Goal: Task Accomplishment & Management: Complete application form

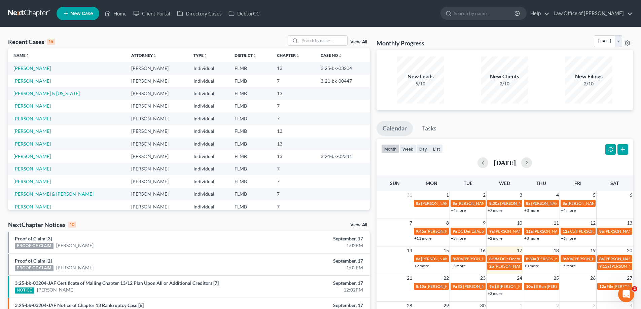
click at [42, 12] on link at bounding box center [29, 13] width 43 height 12
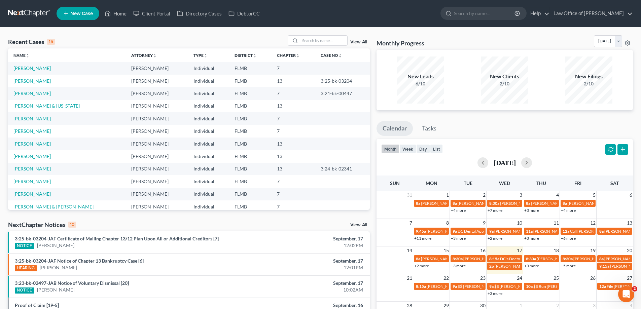
click at [37, 12] on link at bounding box center [29, 13] width 43 height 12
click at [83, 12] on span "New Case" at bounding box center [81, 13] width 23 height 5
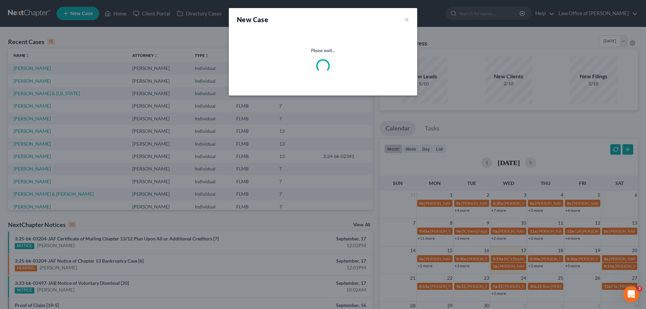
select select "15"
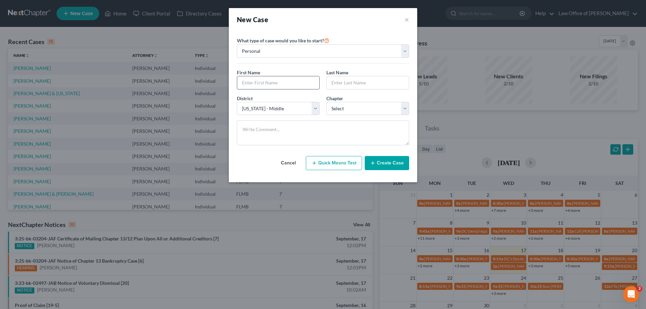
click at [286, 81] on input "text" at bounding box center [278, 82] width 82 height 13
type input "Paul"
type input "Binns"
click at [359, 104] on select "Select 7 11 12 13" at bounding box center [368, 108] width 83 height 13
select select "0"
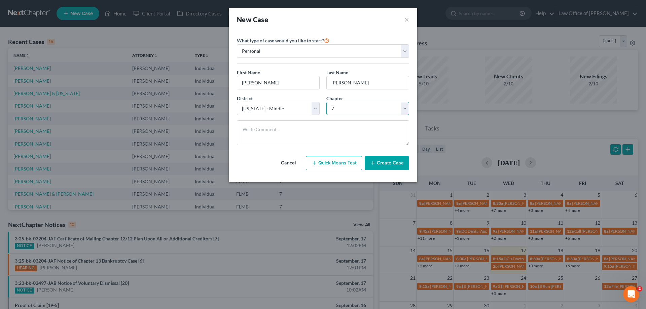
click at [327, 102] on select "Select 7 11 12 13" at bounding box center [368, 108] width 83 height 13
click at [392, 163] on button "Create Case" at bounding box center [387, 163] width 44 height 14
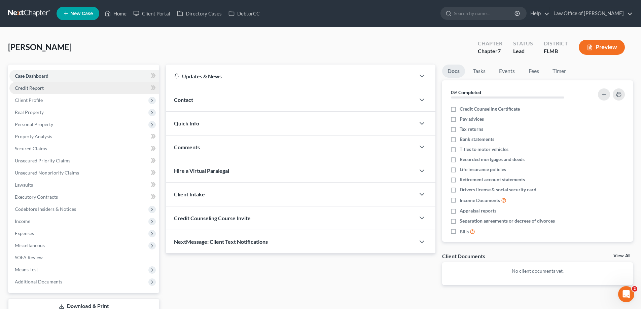
click at [91, 87] on link "Credit Report" at bounding box center [84, 88] width 150 height 12
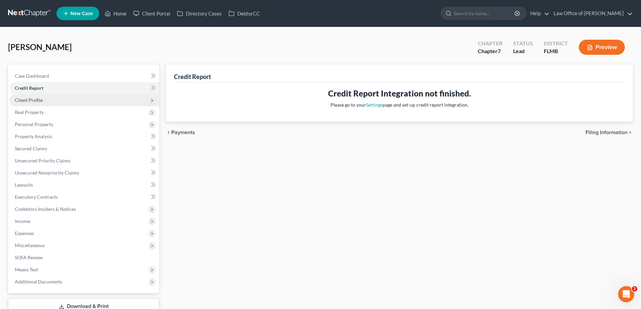
click at [92, 98] on span "Client Profile" at bounding box center [84, 100] width 150 height 12
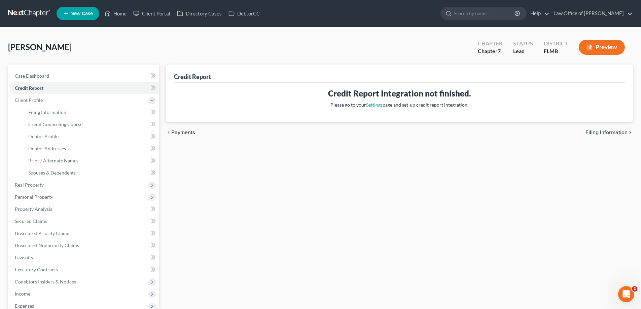
click at [225, 50] on div "Binns, Paul Upgraded Chapter Chapter 7 Status Lead District FLMB Preview" at bounding box center [320, 49] width 625 height 29
click at [36, 102] on span "Client Profile" at bounding box center [29, 100] width 28 height 6
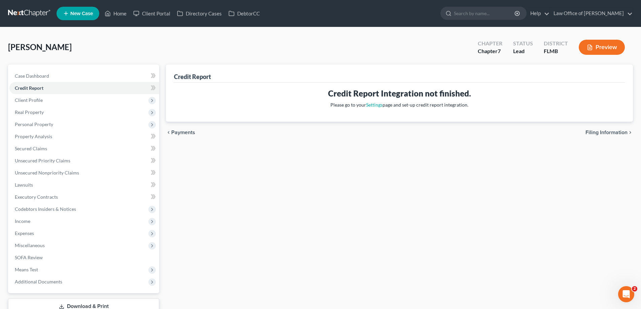
click at [199, 43] on div "Binns, Paul Upgraded Chapter Chapter 7 Status Lead District FLMB Preview" at bounding box center [320, 49] width 625 height 29
click at [39, 103] on span "Client Profile" at bounding box center [84, 100] width 150 height 12
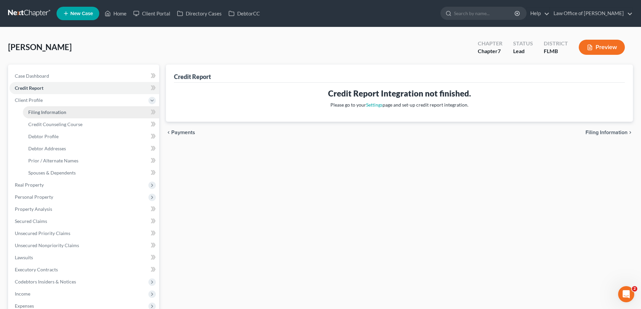
click at [46, 111] on span "Filing Information" at bounding box center [47, 112] width 38 height 6
select select "1"
select select "0"
select select "15"
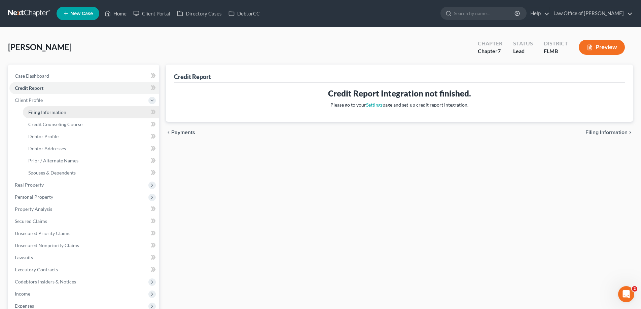
select select "9"
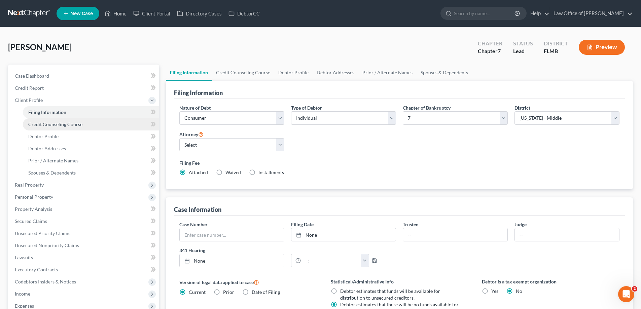
click at [60, 123] on span "Credit Counseling Course" at bounding box center [55, 125] width 54 height 6
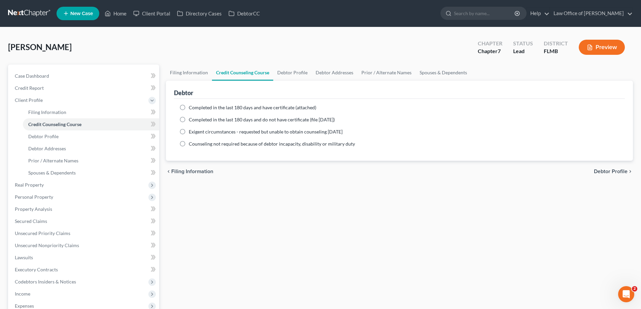
click at [279, 105] on span "Completed in the last 180 days and have certificate (attached)" at bounding box center [253, 108] width 128 height 6
click at [196, 105] on input "Completed in the last 180 days and have certificate (attached)" at bounding box center [194, 106] width 4 height 4
radio input "true"
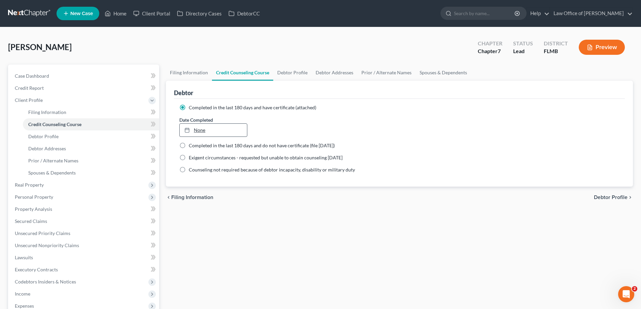
drag, startPoint x: 218, startPoint y: 138, endPoint x: 219, endPoint y: 134, distance: 4.1
click at [218, 136] on ng-include "Completed in the last 180 days and have certificate (attached) Date Completed N…" at bounding box center [399, 138] width 440 height 69
type input "9/17/2025"
click at [219, 132] on link "None" at bounding box center [213, 130] width 67 height 13
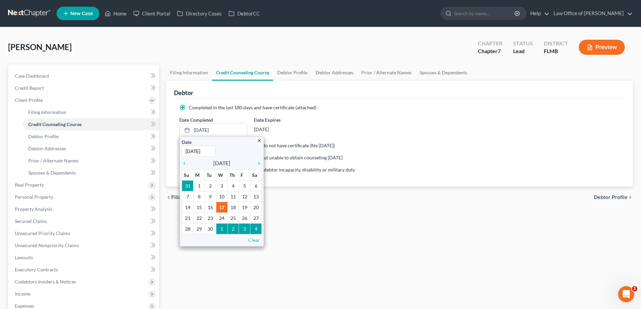
click at [337, 48] on div "Binns, Paul Upgraded Chapter Chapter 7 Status Lead District FLMB Preview" at bounding box center [320, 49] width 625 height 29
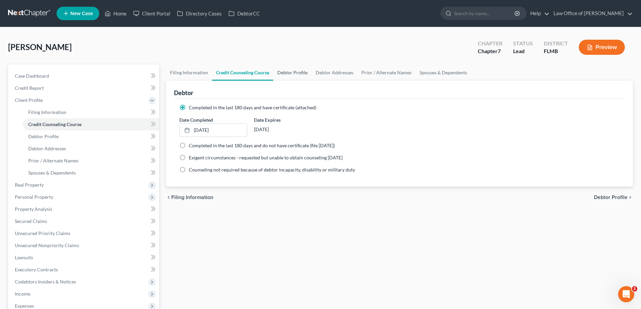
click at [284, 72] on link "Debtor Profile" at bounding box center [292, 73] width 38 height 16
select select "0"
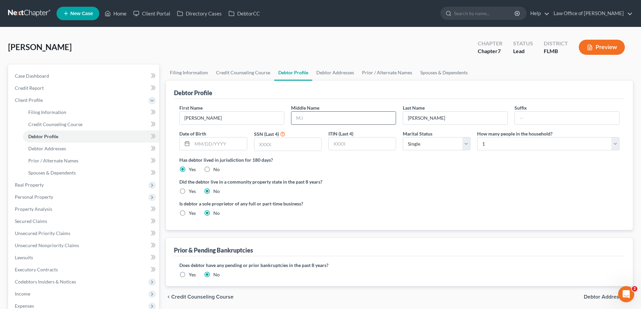
click at [308, 117] on input "text" at bounding box center [344, 118] width 104 height 13
type input "R"
type input "1659"
click at [402, 192] on div "Did the debtor live in a community property state in the past 8 years? Yes No" at bounding box center [399, 186] width 440 height 16
click at [333, 81] on div "Debtor Profile" at bounding box center [399, 90] width 451 height 18
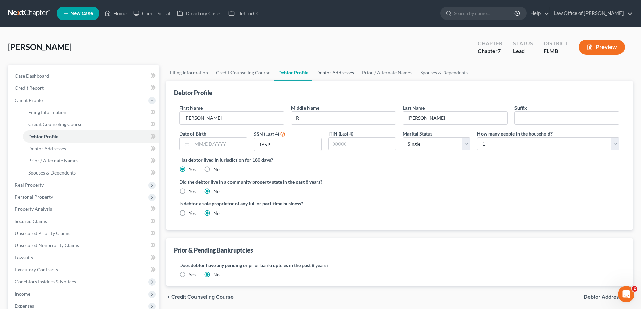
click at [333, 76] on link "Debtor Addresses" at bounding box center [335, 73] width 46 height 16
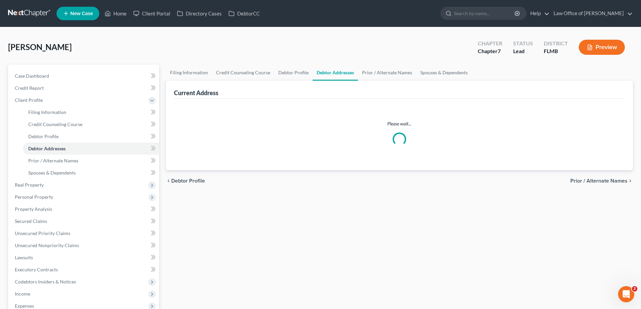
select select "0"
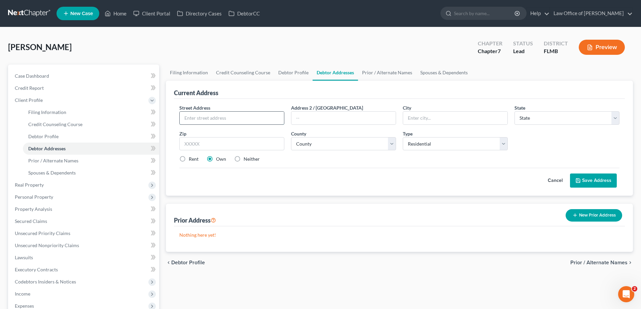
click at [261, 119] on input "text" at bounding box center [232, 118] width 104 height 13
type input "2081"
click at [373, 116] on input "text" at bounding box center [344, 118] width 104 height 13
type input "Chafee Rd"
drag, startPoint x: 371, startPoint y: 120, endPoint x: 296, endPoint y: 116, distance: 75.2
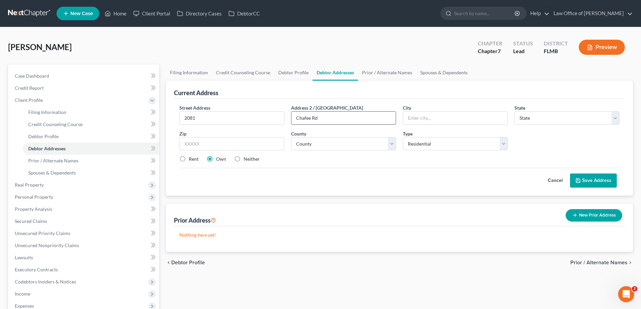
click at [296, 116] on input "Chafee Rd" at bounding box center [344, 118] width 104 height 13
click at [247, 120] on input "2081 Chafee Rd" at bounding box center [232, 118] width 104 height 13
type input "2081 Chafee Rd S"
type input "Lot 145"
click at [239, 149] on input "text" at bounding box center [231, 143] width 105 height 13
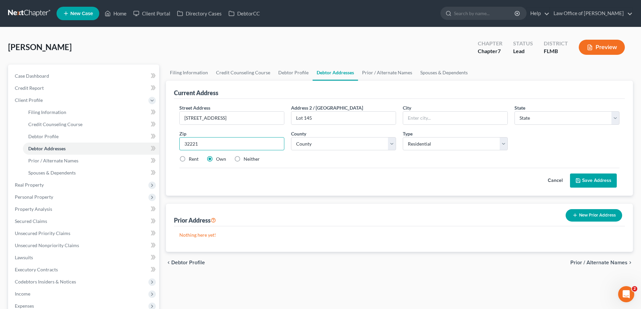
type input "32221"
drag, startPoint x: 276, startPoint y: 177, endPoint x: 270, endPoint y: 177, distance: 5.4
click at [274, 176] on div "Cancel Save Address" at bounding box center [399, 178] width 440 height 20
type input "Jacksonville"
select select "9"
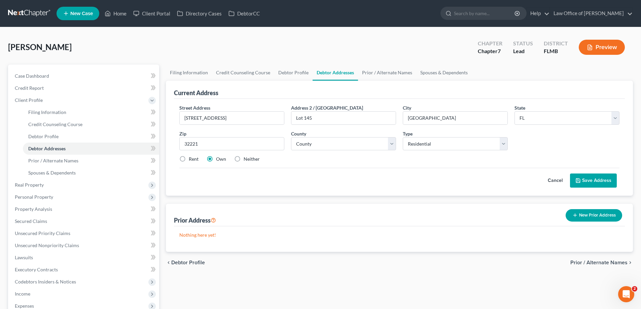
click at [189, 162] on label "Rent" at bounding box center [194, 159] width 10 height 7
click at [192, 160] on input "Rent" at bounding box center [194, 158] width 4 height 4
radio input "true"
click at [604, 181] on button "Save Address" at bounding box center [593, 181] width 47 height 14
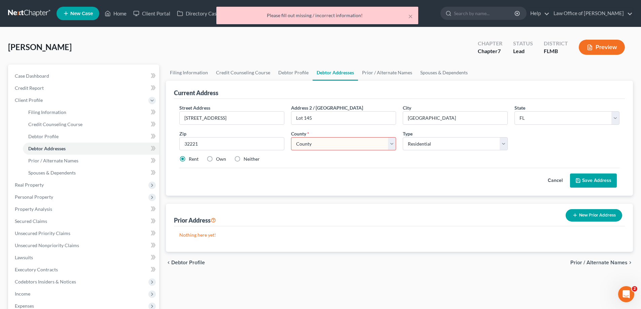
click at [362, 150] on select "County Alachua County Baker County Bay County Bradford County Brevard County Br…" at bounding box center [343, 143] width 105 height 13
select select "14"
click at [291, 137] on select "County Alachua County Baker County Bay County Bradford County Brevard County Br…" at bounding box center [343, 143] width 105 height 13
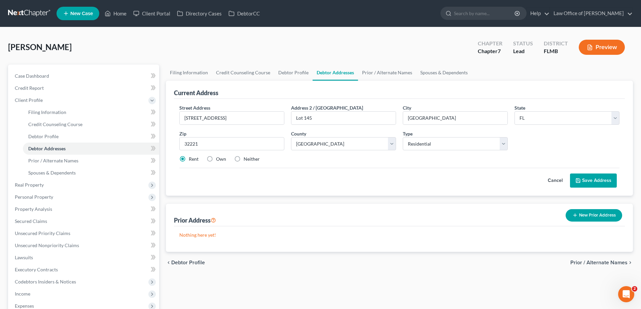
click at [582, 179] on button "Save Address" at bounding box center [593, 181] width 47 height 14
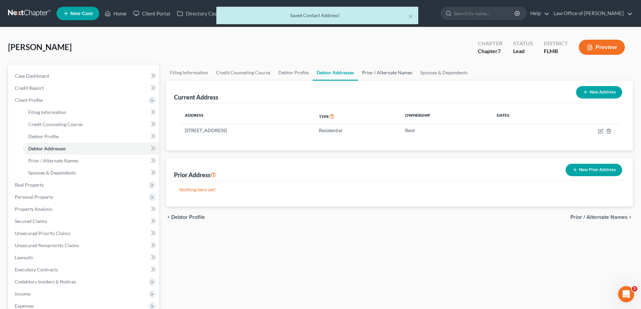
click at [394, 75] on link "Prior / Alternate Names" at bounding box center [387, 73] width 58 height 16
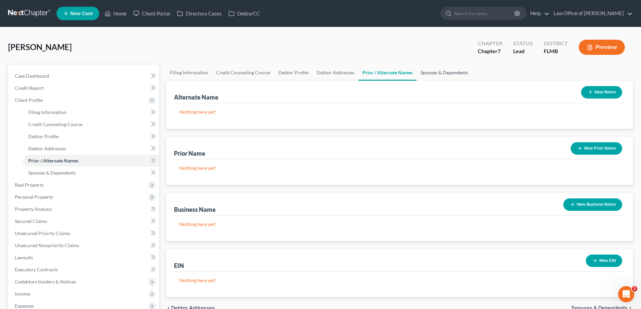
click at [443, 75] on link "Spouses & Dependents" at bounding box center [445, 73] width 56 height 16
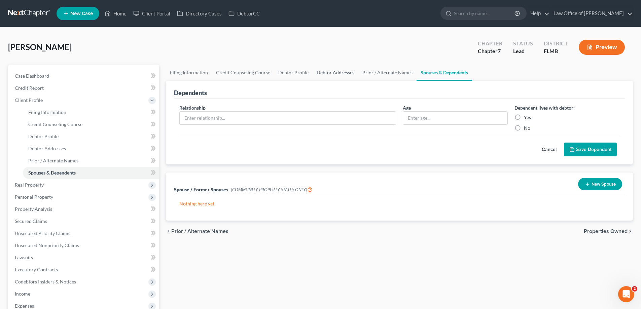
click at [325, 73] on link "Debtor Addresses" at bounding box center [336, 73] width 46 height 16
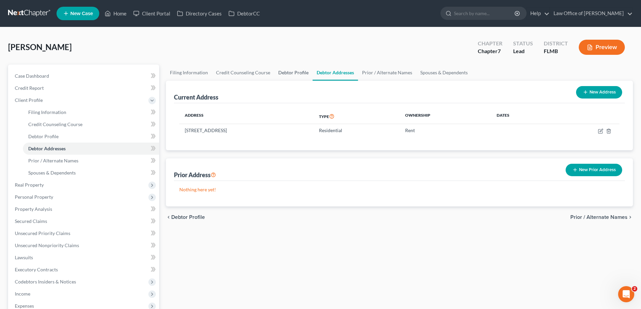
click at [293, 75] on link "Debtor Profile" at bounding box center [293, 73] width 38 height 16
select select "0"
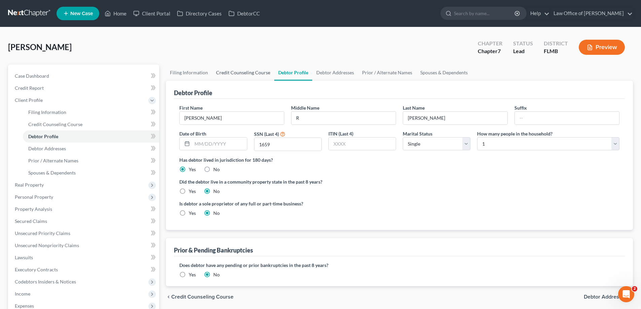
click at [266, 73] on link "Credit Counseling Course" at bounding box center [243, 73] width 62 height 16
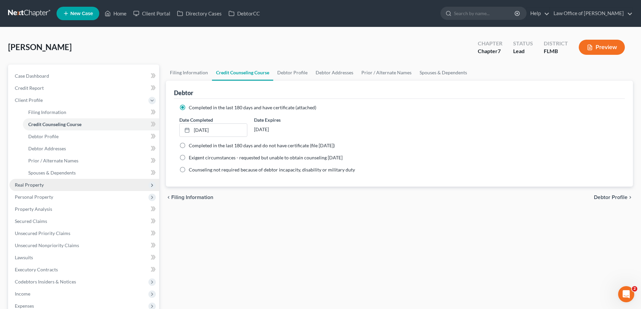
click at [35, 190] on span "Real Property" at bounding box center [84, 185] width 150 height 12
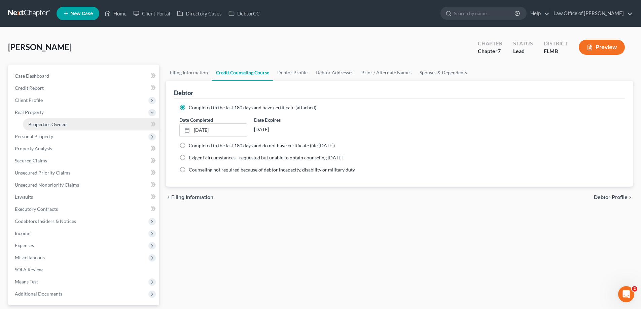
click at [59, 126] on span "Properties Owned" at bounding box center [47, 125] width 38 height 6
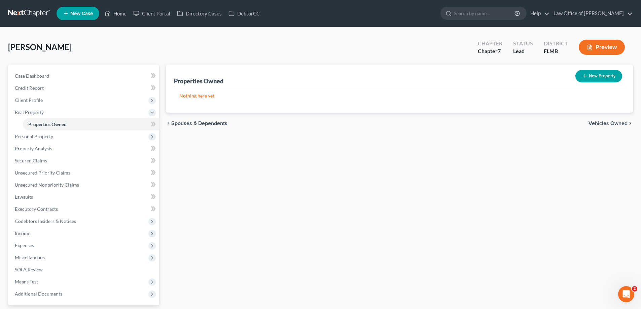
click at [552, 172] on div "Properties Owned New Property Nothing here yet! Property Market Value Liens Exe…" at bounding box center [400, 205] width 474 height 280
click at [60, 136] on span "Personal Property" at bounding box center [84, 137] width 150 height 12
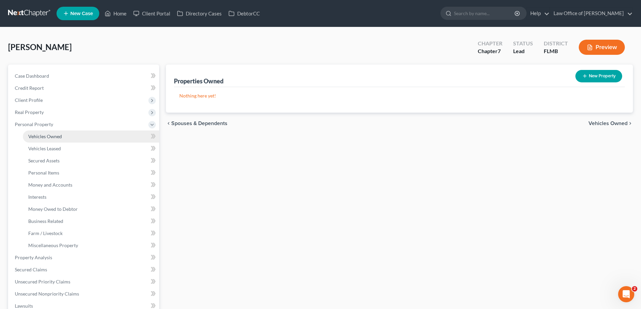
click at [68, 137] on link "Vehicles Owned" at bounding box center [91, 137] width 136 height 12
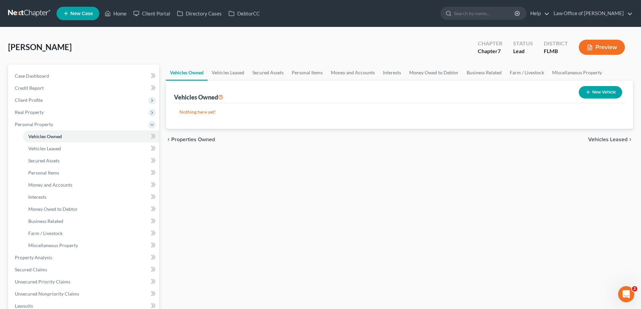
click at [612, 90] on button "New Vehicle" at bounding box center [600, 92] width 43 height 12
select select "0"
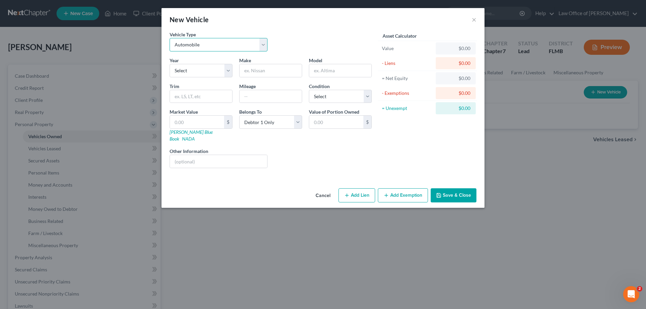
click at [207, 44] on select "Select Automobile Truck Trailer Watercraft Aircraft Motor Home Atv Other Vehicle" at bounding box center [219, 44] width 98 height 13
select select "5"
click at [170, 38] on select "Select Automobile Truck Trailer Watercraft Aircraft Motor Home Atv Other Vehicle" at bounding box center [219, 44] width 98 height 13
click at [206, 39] on select "Select Automobile Truck Trailer Watercraft Aircraft Motor Home Atv Other Vehicle" at bounding box center [219, 44] width 98 height 13
click at [206, 41] on select "Select Automobile Truck Trailer Watercraft Aircraft Motor Home Atv Other Vehicle" at bounding box center [219, 44] width 98 height 13
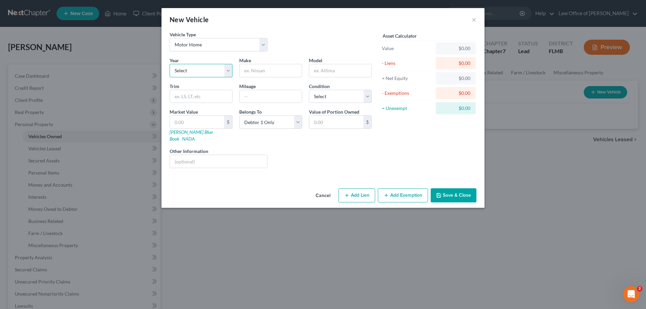
click at [207, 67] on select "Select 2026 2025 2024 2023 2022 2021 2020 2019 2018 2017 2016 2015 2014 2013 20…" at bounding box center [201, 70] width 63 height 13
click at [403, 146] on div "Asset Calculator Value $0.00 - Liens $0.00 = Net Equity $0.00 - Exemptions $0.0…" at bounding box center [427, 102] width 105 height 143
click at [473, 20] on button "×" at bounding box center [474, 19] width 5 height 8
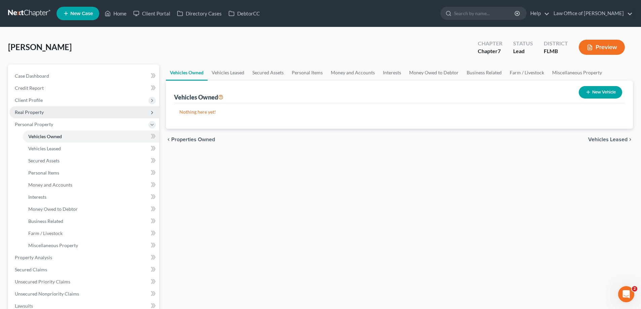
click at [58, 111] on span "Real Property" at bounding box center [84, 112] width 150 height 12
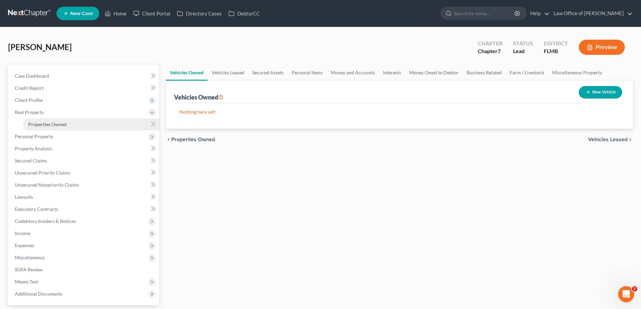
click at [59, 120] on link "Properties Owned" at bounding box center [91, 125] width 136 height 12
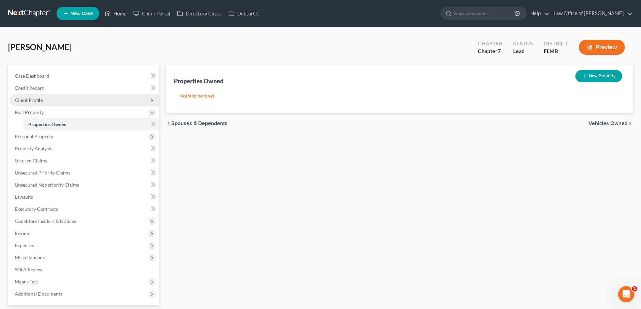
click at [69, 104] on span "Client Profile" at bounding box center [84, 100] width 150 height 12
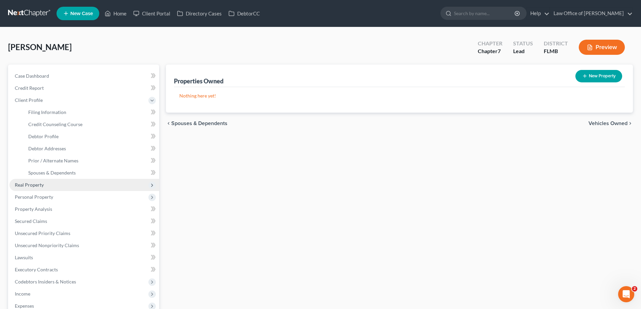
click at [67, 185] on span "Real Property" at bounding box center [84, 185] width 150 height 12
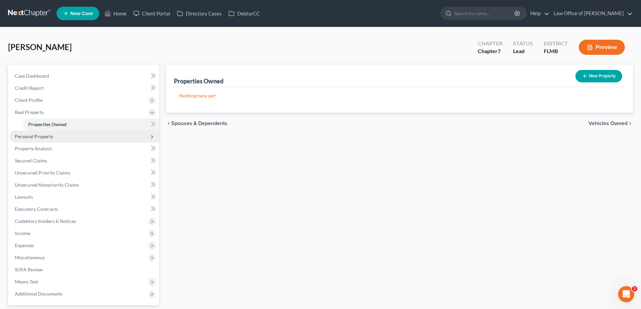
click at [59, 139] on span "Personal Property" at bounding box center [84, 137] width 150 height 12
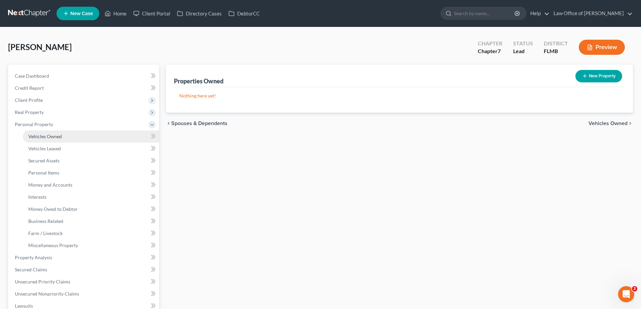
click at [65, 137] on link "Vehicles Owned" at bounding box center [91, 137] width 136 height 12
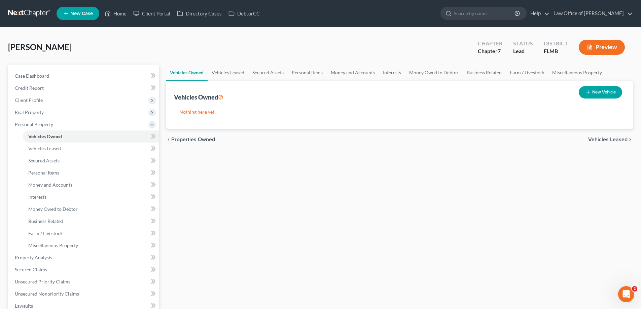
click at [609, 95] on button "New Vehicle" at bounding box center [600, 92] width 43 height 12
select select "0"
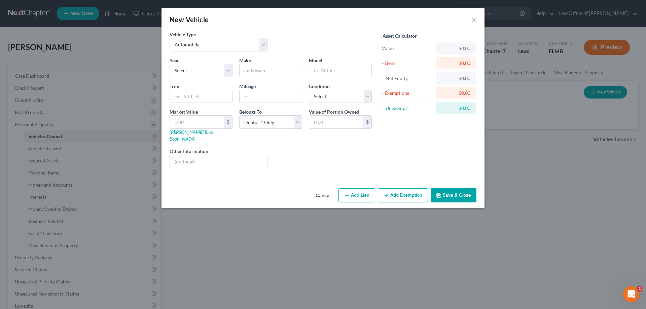
click at [233, 71] on div "Year Select 2026 2025 2024 2023 2022 2021 2020 2019 2018 2017 2016 2015 2014 20…" at bounding box center [201, 67] width 70 height 21
click at [231, 71] on select "Select 2026 2025 2024 2023 2022 2021 2020 2019 2018 2017 2016 2015 2014 2013 20…" at bounding box center [201, 70] width 63 height 13
select select "3"
click at [170, 64] on select "Select 2026 2025 2024 2023 2022 2021 2020 2019 2018 2017 2016 2015 2014 2013 20…" at bounding box center [201, 70] width 63 height 13
click at [270, 69] on input "text" at bounding box center [271, 70] width 62 height 13
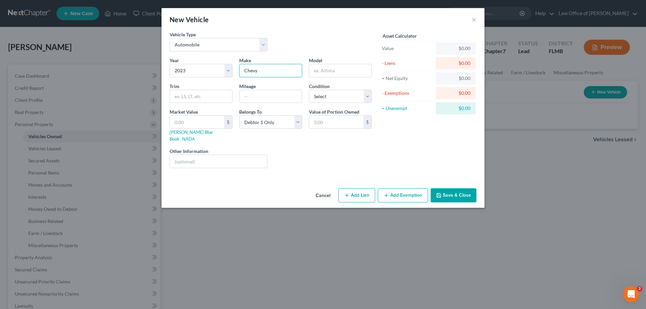
type input "Chevy"
type input "Camaro"
type input "37000"
click at [335, 169] on div "Vehicle Type Select Automobile Truck Trailer Watercraft Aircraft Motor Home Atv…" at bounding box center [323, 108] width 323 height 155
click at [193, 116] on input "text" at bounding box center [197, 122] width 54 height 13
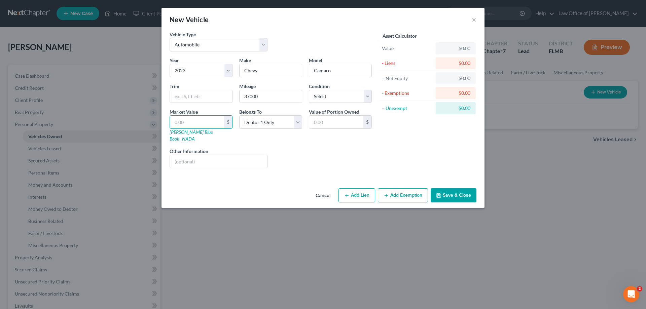
click at [295, 168] on div "Vehicle Type Select Automobile Truck Trailer Watercraft Aircraft Motor Home Atv…" at bounding box center [323, 108] width 323 height 155
click at [402, 240] on div "New Vehicle × Vehicle Type Select Automobile Truck Trailer Watercraft Aircraft …" at bounding box center [323, 154] width 646 height 309
click at [586, 233] on div "New Vehicle × Vehicle Type Select Automobile Truck Trailer Watercraft Aircraft …" at bounding box center [323, 154] width 646 height 309
drag, startPoint x: 201, startPoint y: 123, endPoint x: 206, endPoint y: 119, distance: 6.5
click at [198, 126] on input "text" at bounding box center [197, 122] width 54 height 13
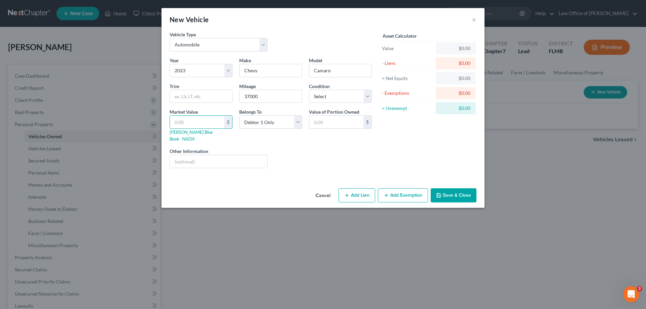
type input "2"
type input "2.00"
type input "23"
type input "23.00"
type input "237"
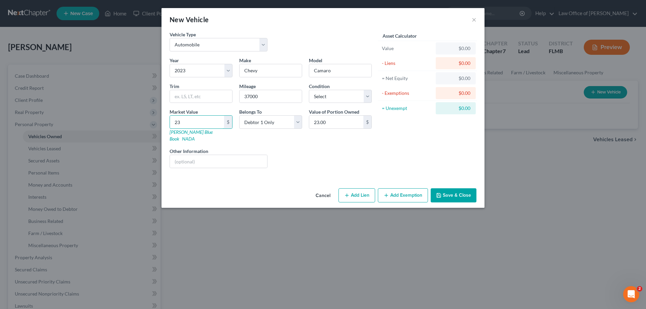
type input "237.00"
type input "2375"
type input "2,375.00"
type input "23750"
type input "23,750.00"
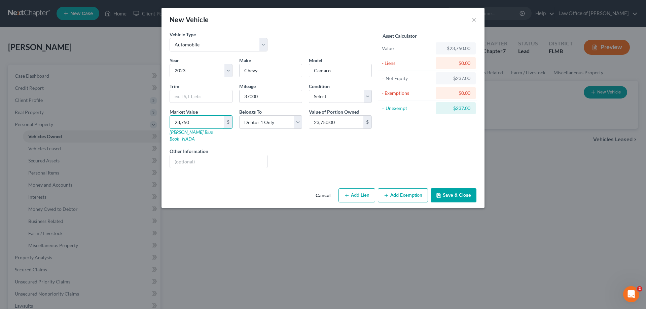
type input "23,750"
click at [365, 189] on button "Add Lien" at bounding box center [357, 196] width 37 height 14
select select "0"
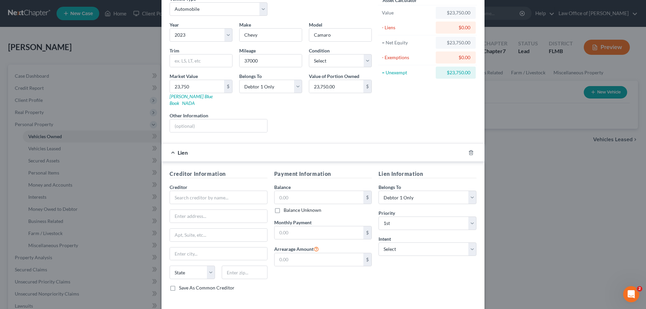
scroll to position [59, 0]
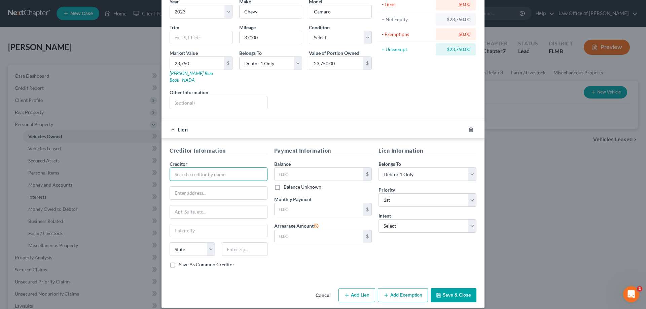
click at [192, 168] on input "text" at bounding box center [219, 174] width 98 height 13
click at [319, 172] on input "text" at bounding box center [319, 174] width 89 height 13
type input "38,000"
click at [229, 168] on input "text" at bounding box center [219, 174] width 98 height 13
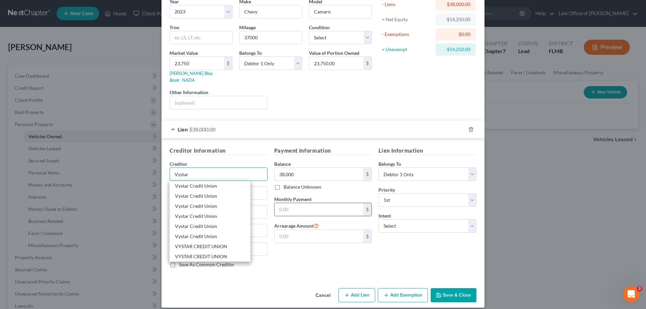
type input "Vystar"
click at [318, 203] on input "text" at bounding box center [319, 209] width 89 height 13
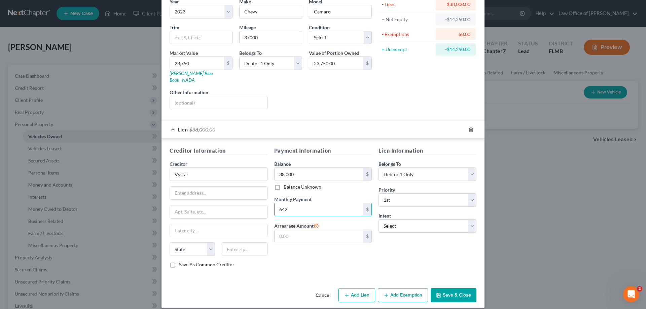
type input "642"
drag, startPoint x: 452, startPoint y: 256, endPoint x: 453, endPoint y: 251, distance: 4.7
click at [452, 256] on div "Lien Information Belongs To * Select Debtor 1 Only Debtor 2 Only Debtor 1 And D…" at bounding box center [427, 210] width 105 height 127
click at [450, 221] on select "Select Surrender Redeem Reaffirm Avoid Other" at bounding box center [428, 225] width 98 height 13
select select "0"
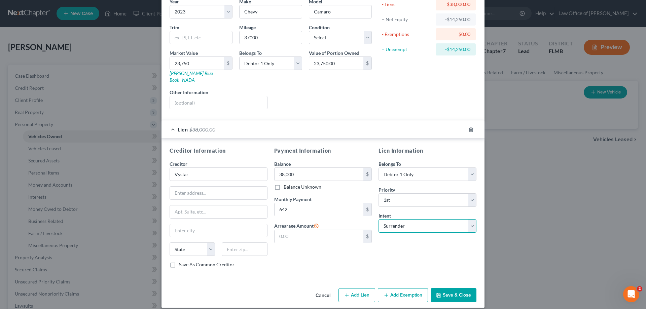
click at [379, 219] on select "Select Surrender Redeem Reaffirm Avoid Other" at bounding box center [428, 225] width 98 height 13
click at [454, 219] on select "Select Surrender Redeem Reaffirm Avoid Other" at bounding box center [428, 225] width 98 height 13
select select
click at [379, 219] on select "Select Surrender Redeem Reaffirm Avoid Other" at bounding box center [428, 225] width 98 height 13
click at [465, 289] on button "Save & Close" at bounding box center [454, 296] width 46 height 14
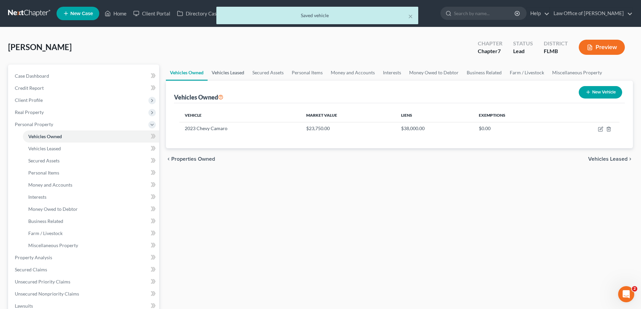
click at [239, 70] on link "Vehicles Leased" at bounding box center [228, 73] width 41 height 16
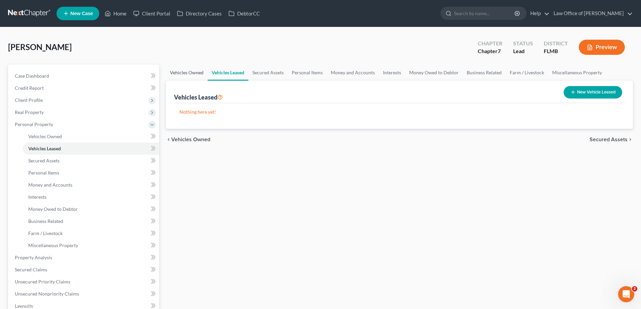
click at [203, 69] on link "Vehicles Owned" at bounding box center [187, 73] width 42 height 16
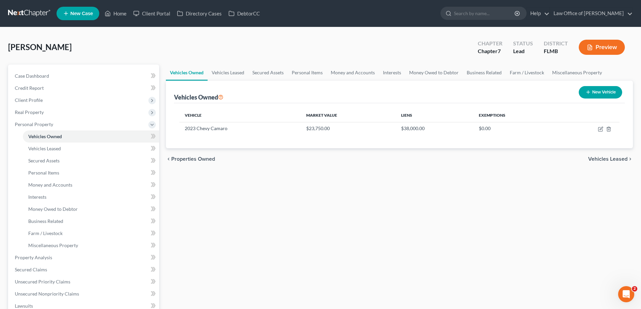
click at [613, 96] on button "New Vehicle" at bounding box center [600, 92] width 43 height 12
select select "0"
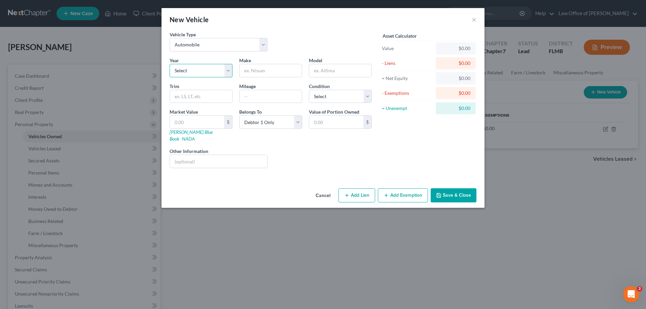
click at [186, 70] on select "Select 2026 2025 2024 2023 2022 2021 2020 2019 2018 2017 2016 2015 2014 2013 20…" at bounding box center [201, 70] width 63 height 13
select select "4"
click at [170, 64] on select "Select 2026 2025 2024 2023 2022 2021 2020 2019 2018 2017 2016 2015 2014 2013 20…" at bounding box center [201, 70] width 63 height 13
click at [267, 69] on input "text" at bounding box center [271, 70] width 62 height 13
type input "Kawasaki"
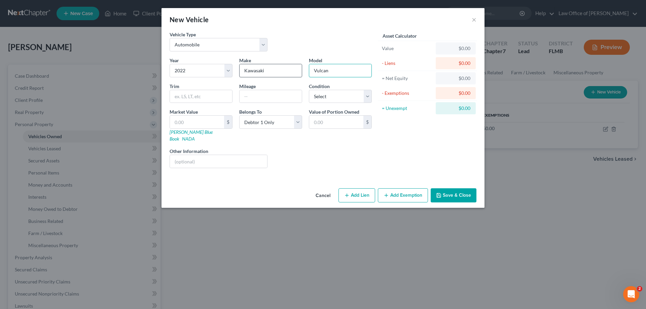
type input "Vulcan"
type input "900 Custom"
click at [263, 90] on input "text" at bounding box center [271, 96] width 62 height 13
type input "2200"
click at [340, 162] on div "Year Select 2026 2025 2024 2023 2022 2021 2020 2019 2018 2017 2016 2015 2014 20…" at bounding box center [270, 115] width 209 height 117
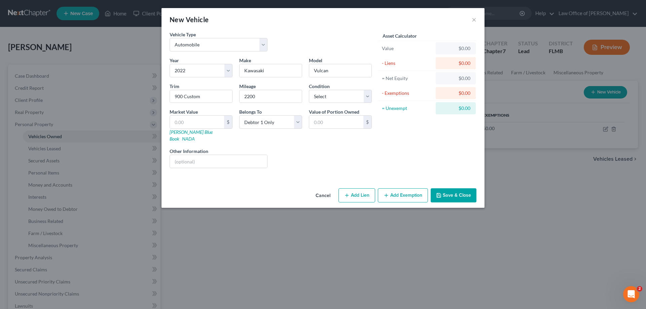
click at [360, 189] on button "Add Lien" at bounding box center [357, 196] width 37 height 14
select select "0"
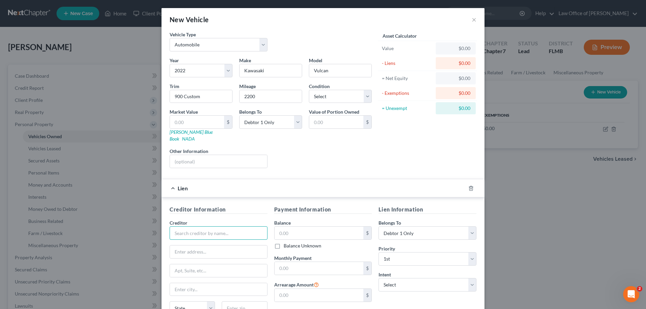
drag, startPoint x: 215, startPoint y: 228, endPoint x: 212, endPoint y: 231, distance: 3.6
click at [212, 230] on input "text" at bounding box center [219, 233] width 98 height 13
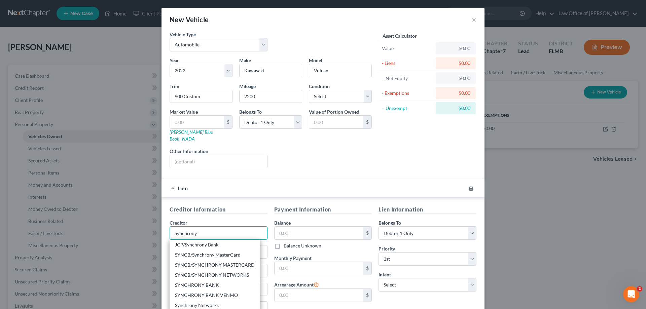
click at [233, 227] on input "Synchrony" at bounding box center [219, 233] width 98 height 13
type input "Synchrony"
click at [306, 164] on div "Year Select 2026 2025 2024 2023 2022 2021 2020 2019 2018 2017 2016 2015 2014 20…" at bounding box center [270, 115] width 209 height 117
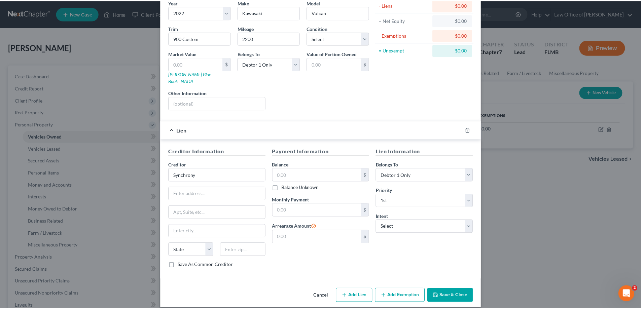
scroll to position [59, 0]
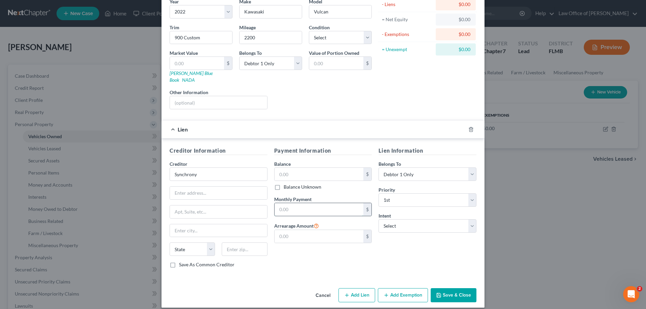
click at [305, 203] on input "text" at bounding box center [319, 209] width 89 height 13
type input "157"
click at [454, 289] on button "Save & Close" at bounding box center [454, 296] width 46 height 14
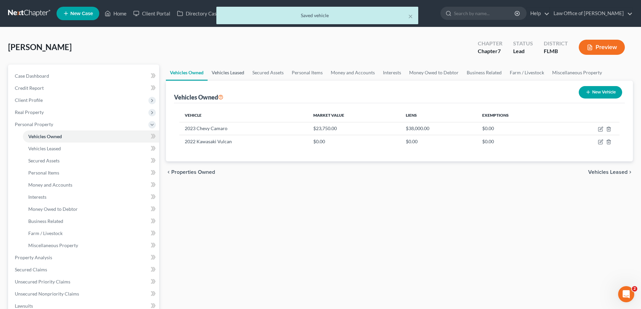
click at [228, 74] on link "Vehicles Leased" at bounding box center [228, 73] width 41 height 16
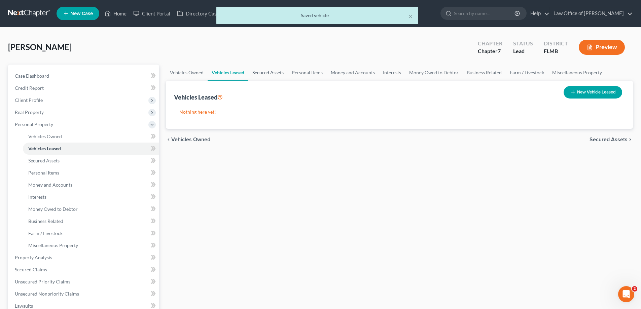
click at [262, 73] on link "Secured Assets" at bounding box center [267, 73] width 39 height 16
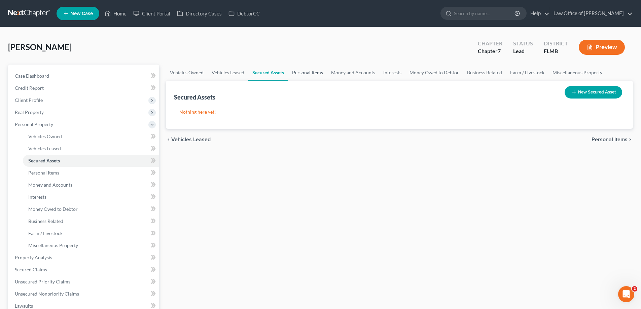
click at [306, 71] on link "Personal Items" at bounding box center [307, 73] width 39 height 16
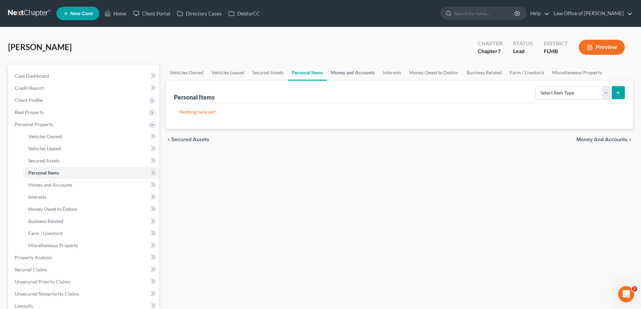
click at [343, 71] on link "Money and Accounts" at bounding box center [353, 73] width 52 height 16
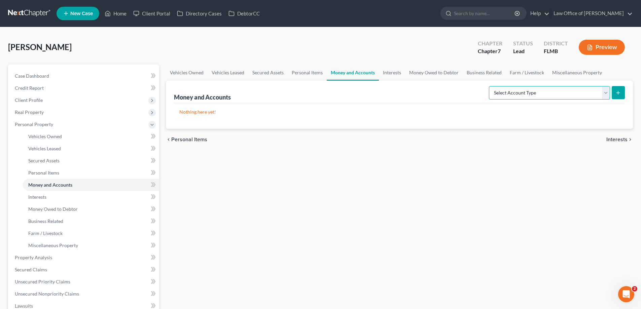
click at [576, 92] on select "Select Account Type Brokerage Cash on Hand Certificates of Deposit Checking Acc…" at bounding box center [549, 92] width 121 height 13
select select "money_market"
click at [490, 86] on select "Select Account Type Brokerage Cash on Hand Certificates of Deposit Checking Acc…" at bounding box center [549, 92] width 121 height 13
click at [621, 93] on icon "submit" at bounding box center [618, 92] width 5 height 5
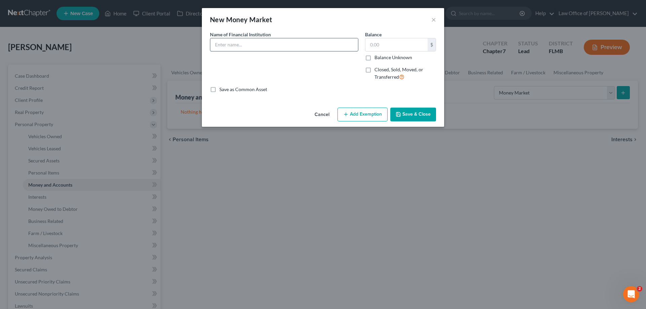
click at [257, 43] on input "text" at bounding box center [284, 44] width 148 height 13
type input "Fifth Third Bank"
click at [410, 114] on button "Save & Close" at bounding box center [414, 115] width 46 height 14
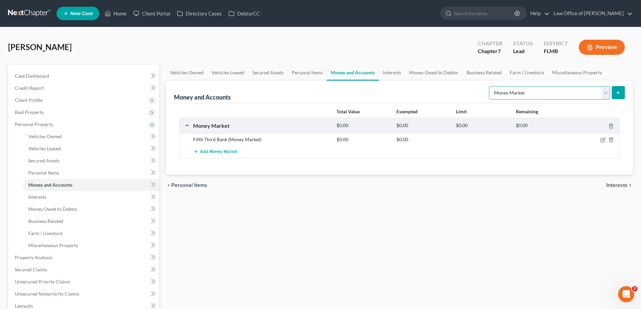
click at [584, 93] on select "Select Account Type Brokerage Cash on Hand Certificates of Deposit Checking Acc…" at bounding box center [549, 92] width 121 height 13
click at [490, 86] on select "Select Account Type Brokerage Cash on Hand Certificates of Deposit Checking Acc…" at bounding box center [549, 92] width 121 height 13
click at [557, 95] on select "Select Account Type Brokerage Cash on Hand Certificates of Deposit Checking Acc…" at bounding box center [549, 92] width 121 height 13
select select "savings"
click at [490, 86] on select "Select Account Type Brokerage Cash on Hand Certificates of Deposit Checking Acc…" at bounding box center [549, 92] width 121 height 13
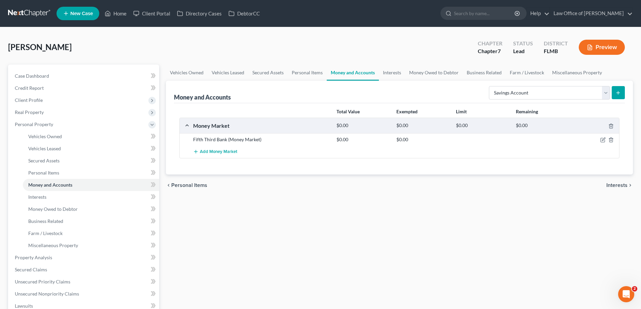
click at [619, 89] on button "submit" at bounding box center [618, 92] width 13 height 13
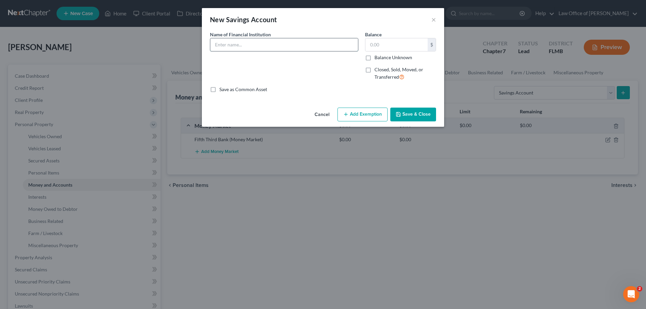
click at [255, 42] on input "text" at bounding box center [284, 44] width 148 height 13
type input "Fifth Third Bank"
click at [404, 110] on button "Save & Close" at bounding box center [414, 115] width 46 height 14
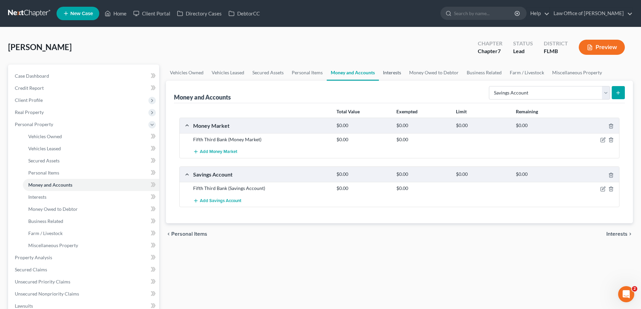
click at [399, 74] on link "Interests" at bounding box center [392, 73] width 26 height 16
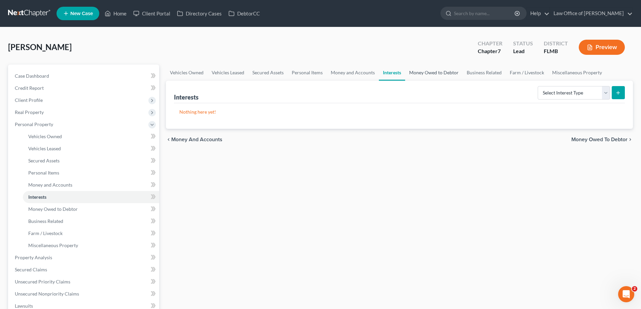
click at [418, 75] on link "Money Owed to Debtor" at bounding box center [434, 73] width 58 height 16
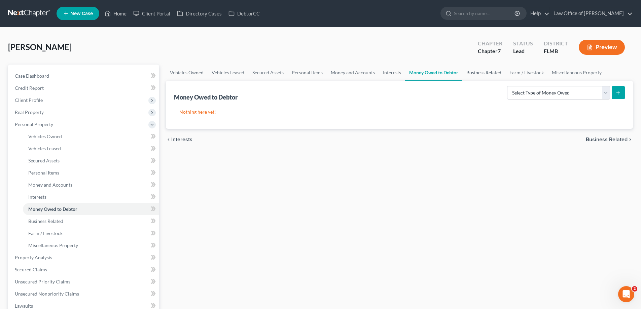
click at [495, 73] on link "Business Related" at bounding box center [484, 73] width 43 height 16
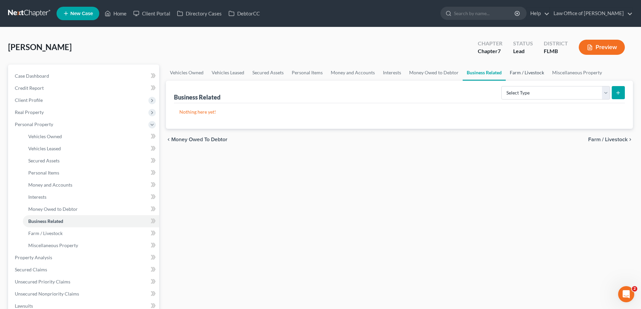
click at [526, 69] on link "Farm / Livestock" at bounding box center [527, 73] width 42 height 16
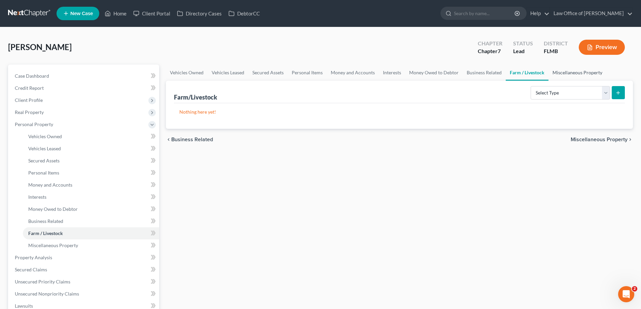
click at [560, 75] on link "Miscellaneous Property" at bounding box center [578, 73] width 58 height 16
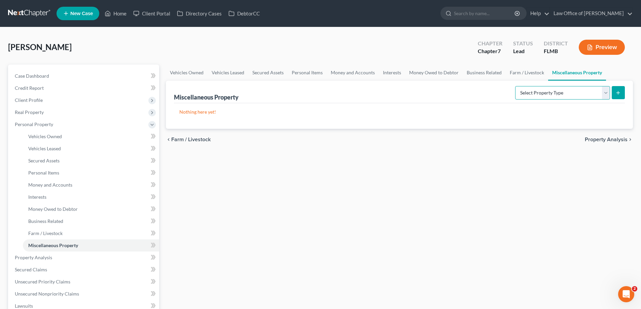
click at [560, 89] on select "Select Property Type Assigned for Creditor Benefit Within 1 Year Holding for An…" at bounding box center [562, 92] width 95 height 13
click at [346, 74] on link "Money and Accounts" at bounding box center [353, 73] width 52 height 16
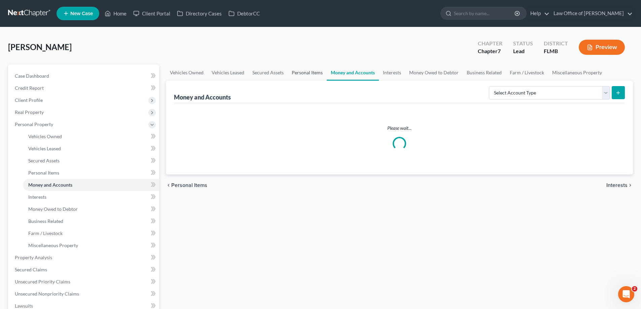
click at [314, 71] on link "Personal Items" at bounding box center [307, 73] width 39 height 16
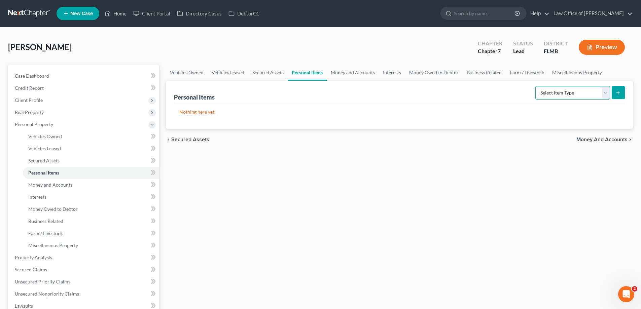
click at [564, 96] on select "Select Item Type Clothing Collectibles Of Value Electronics Firearms Household …" at bounding box center [573, 92] width 75 height 13
select select "household_goods"
click at [536, 86] on select "Select Item Type Clothing Collectibles Of Value Electronics Firearms Household …" at bounding box center [573, 92] width 75 height 13
click at [624, 90] on button "submit" at bounding box center [618, 92] width 13 height 13
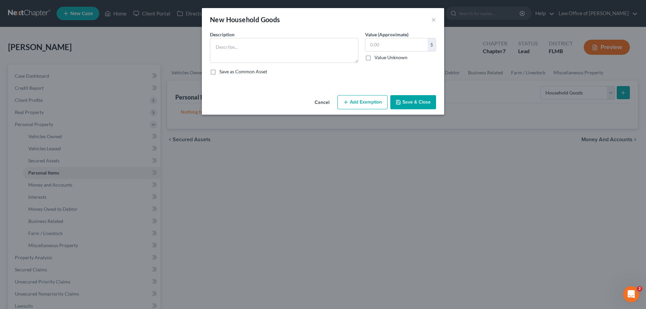
click at [270, 34] on div "Description *" at bounding box center [284, 47] width 155 height 32
click at [271, 42] on textarea at bounding box center [284, 50] width 148 height 25
click at [272, 42] on textarea "2 queen beds, 1 twin bed, 65 in TV, Sectional Couch, 2 Dressers" at bounding box center [284, 50] width 148 height 25
click at [351, 46] on textarea "2 queen beds, 1 twin bed, 65 in TV, Sectional Couch, 2 Dressers" at bounding box center [284, 50] width 148 height 25
type textarea "2 queen beds, 1 twin bed, 65 in TV, Sectional Couch, 2 Dressers"
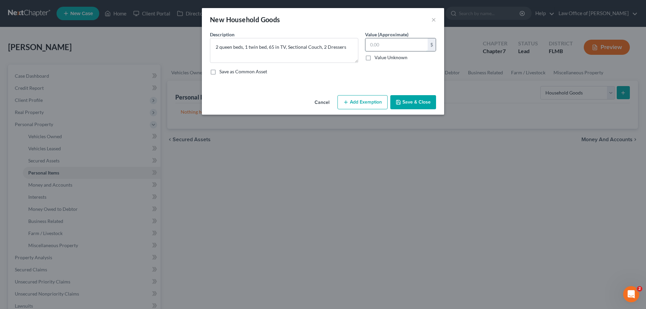
click at [379, 45] on input "text" at bounding box center [397, 44] width 62 height 13
type input "1,000"
click at [416, 106] on button "Save & Close" at bounding box center [414, 102] width 46 height 14
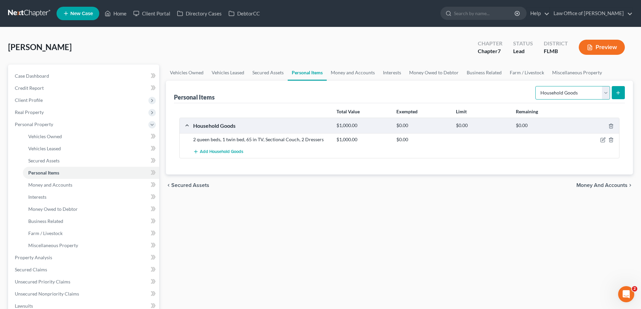
click at [570, 92] on select "Select Item Type Clothing Collectibles Of Value Electronics Firearms Household …" at bounding box center [573, 92] width 75 height 13
select select "electronics"
click at [536, 86] on select "Select Item Type Clothing Collectibles Of Value Electronics Firearms Household …" at bounding box center [573, 92] width 75 height 13
click at [623, 95] on button "submit" at bounding box center [618, 92] width 13 height 13
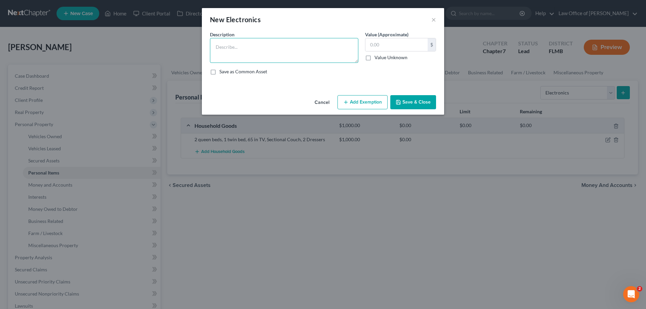
click at [232, 55] on textarea at bounding box center [284, 50] width 148 height 25
type textarea "Cell Phone"
click at [402, 49] on input "text" at bounding box center [397, 44] width 62 height 13
type input "25"
click at [427, 97] on button "Save & Close" at bounding box center [414, 102] width 46 height 14
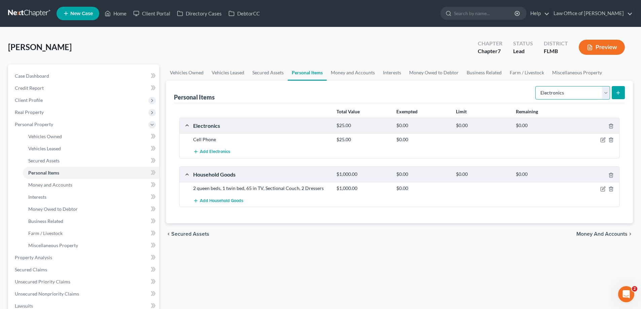
click at [571, 92] on select "Select Item Type Clothing Collectibles Of Value Electronics Firearms Household …" at bounding box center [573, 92] width 75 height 13
select select "clothing"
click at [536, 86] on select "Select Item Type Clothing Collectibles Of Value Electronics Firearms Household …" at bounding box center [573, 92] width 75 height 13
click at [622, 93] on button "submit" at bounding box center [618, 92] width 13 height 13
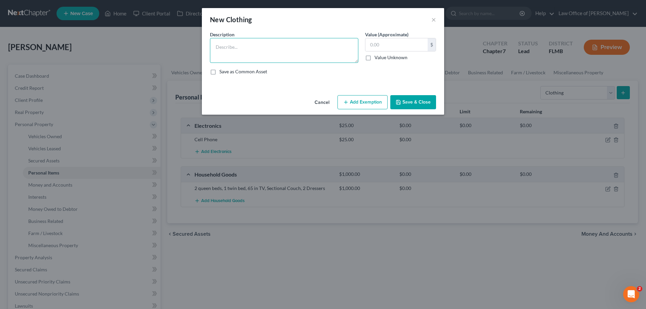
click at [322, 61] on textarea at bounding box center [284, 50] width 148 height 25
type textarea "Men's Wardrobe"
click at [407, 41] on input "text" at bounding box center [397, 44] width 62 height 13
type input "100"
click at [427, 98] on button "Save & Close" at bounding box center [414, 102] width 46 height 14
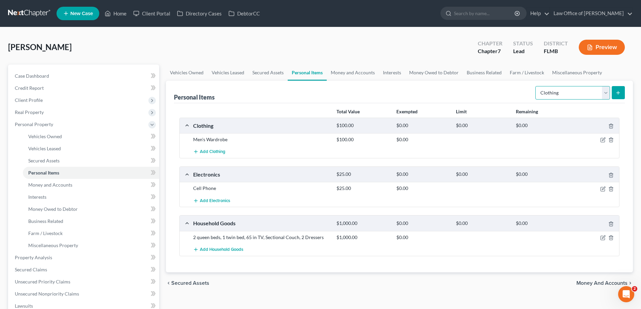
click at [586, 95] on select "Select Item Type Clothing Collectibles Of Value Electronics Firearms Household …" at bounding box center [573, 92] width 75 height 13
select select "firearms"
click at [536, 86] on select "Select Item Type Clothing Collectibles Of Value Electronics Firearms Household …" at bounding box center [573, 92] width 75 height 13
click at [618, 93] on line "submit" at bounding box center [618, 92] width 0 height 3
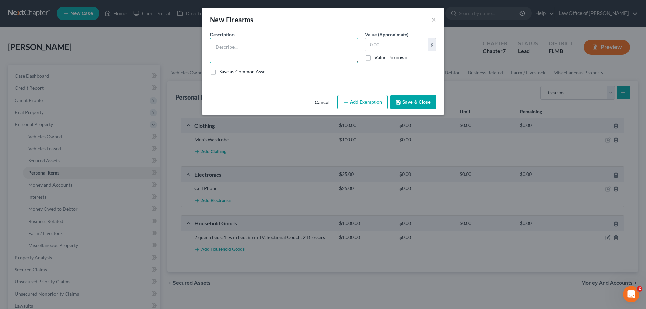
click at [298, 45] on textarea at bounding box center [284, 50] width 148 height 25
type textarea "9 mm Pistol"
click at [401, 38] on div "$" at bounding box center [400, 44] width 71 height 13
click at [398, 43] on input "text" at bounding box center [397, 44] width 62 height 13
type input "75"
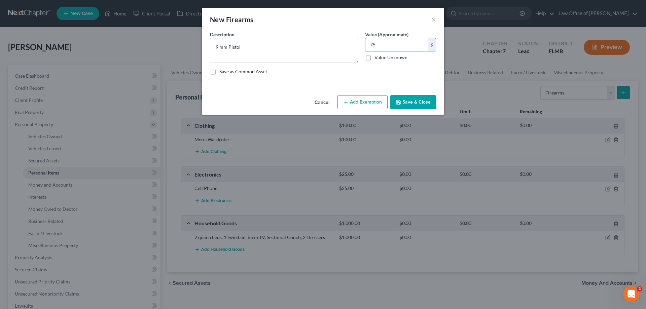
click at [409, 105] on button "Save & Close" at bounding box center [414, 102] width 46 height 14
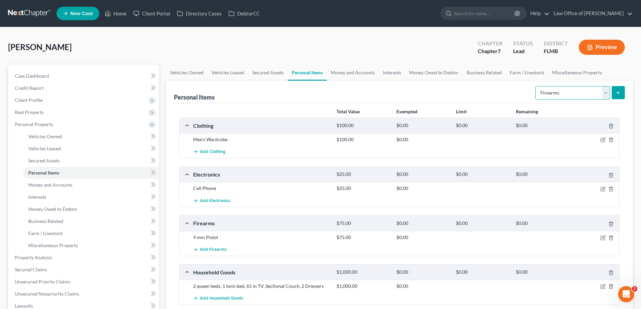
click at [560, 88] on select "Select Item Type Clothing Collectibles Of Value Electronics Firearms Household …" at bounding box center [573, 92] width 75 height 13
select select "pets"
click at [536, 86] on select "Select Item Type Clothing Collectibles Of Value Electronics Firearms Household …" at bounding box center [573, 92] width 75 height 13
click at [617, 87] on button "submit" at bounding box center [618, 92] width 13 height 13
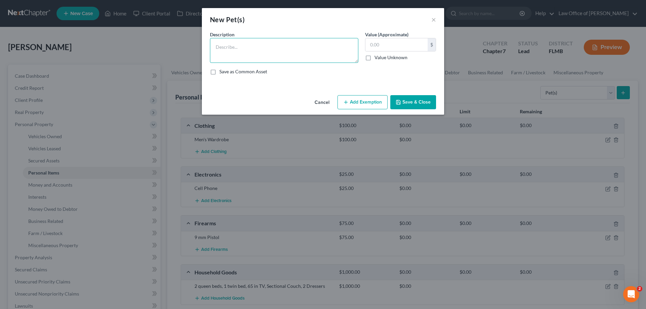
drag, startPoint x: 301, startPoint y: 49, endPoint x: 305, endPoint y: 49, distance: 4.0
click at [302, 48] on textarea at bounding box center [284, 50] width 148 height 25
type textarea "2 cats"
click at [412, 101] on button "Save & Close" at bounding box center [414, 102] width 46 height 14
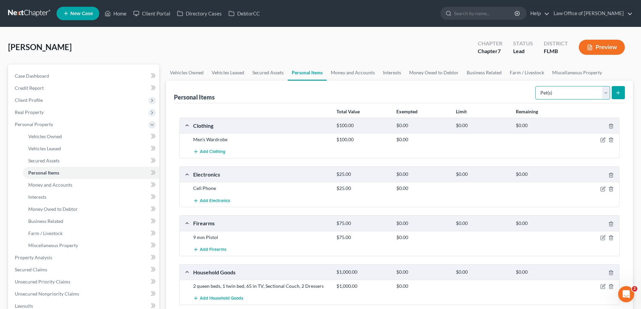
click at [584, 95] on select "Select Item Type Clothing Collectibles Of Value Electronics Firearms Household …" at bounding box center [573, 92] width 75 height 13
select select "sports_and_hobby_equipment"
click at [536, 86] on select "Select Item Type Clothing Collectibles Of Value Electronics Firearms Household …" at bounding box center [573, 92] width 75 height 13
click at [616, 88] on button "submit" at bounding box center [618, 92] width 13 height 13
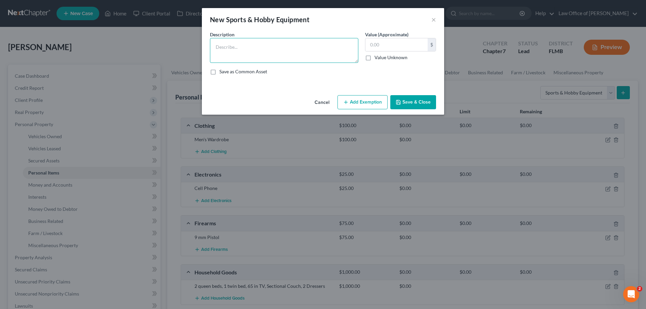
click at [250, 48] on textarea at bounding box center [284, 50] width 148 height 25
type textarea "2 fishing poles, tackle box and tackle, tools"
click at [378, 46] on input "text" at bounding box center [397, 44] width 62 height 13
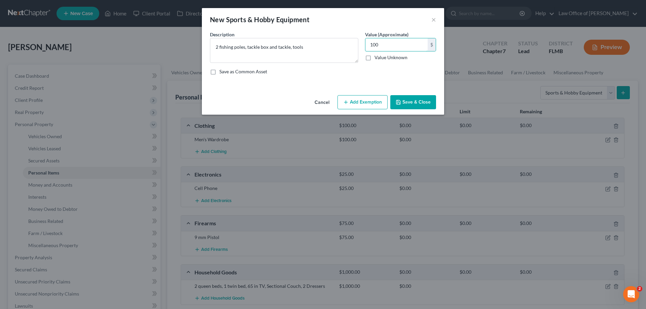
type input "100"
click at [423, 97] on button "Save & Close" at bounding box center [414, 102] width 46 height 14
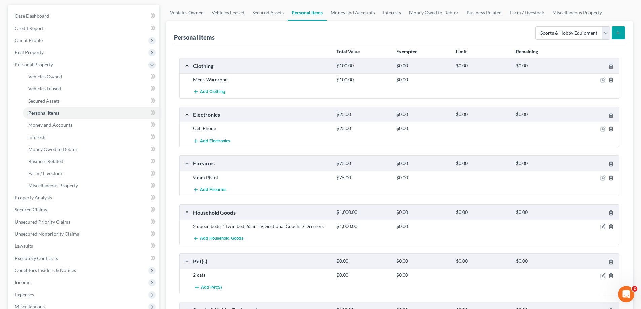
scroll to position [135, 0]
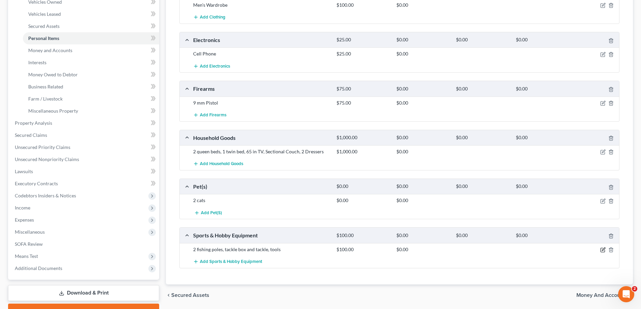
click at [604, 250] on icon "button" at bounding box center [603, 249] width 5 height 5
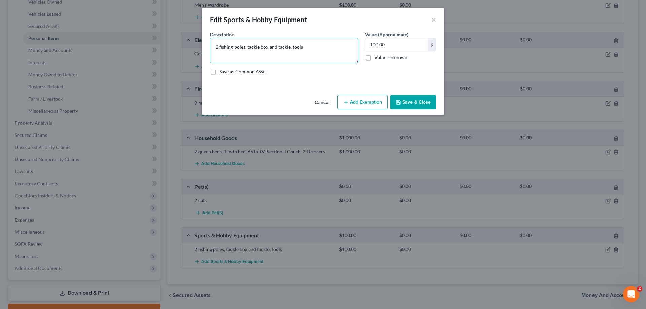
click at [329, 50] on textarea "2 fishing poles, tackle box and tackle, tools" at bounding box center [284, 50] width 148 height 25
type textarea "2 fishing poles, tackle box and tackle, tools, leaf blower"
click at [394, 42] on input "text" at bounding box center [397, 44] width 62 height 13
type input "200"
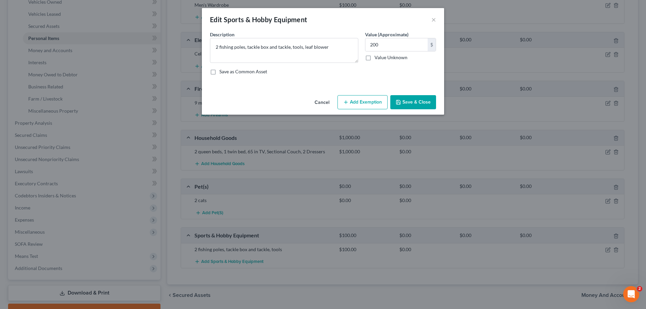
click at [409, 101] on button "Save & Close" at bounding box center [414, 102] width 46 height 14
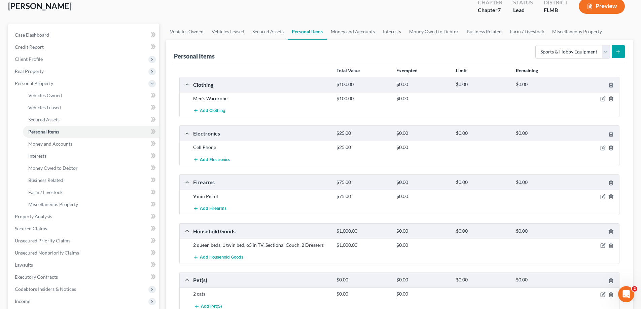
scroll to position [0, 0]
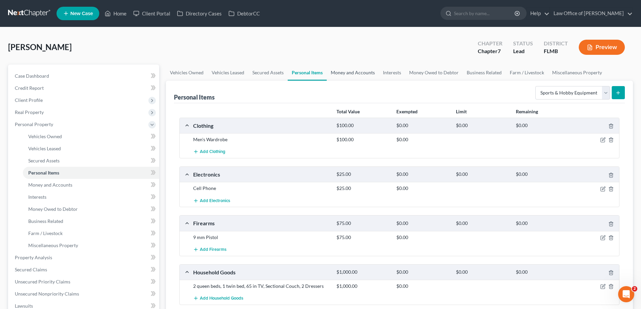
click at [366, 76] on link "Money and Accounts" at bounding box center [353, 73] width 52 height 16
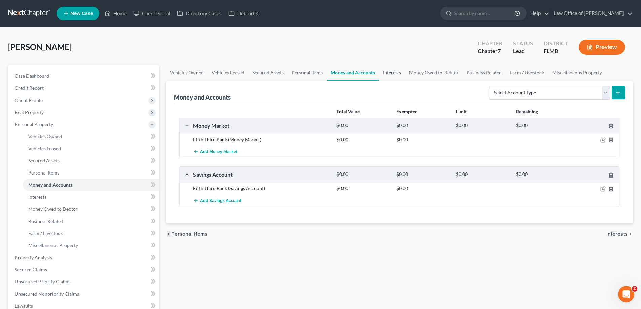
click at [395, 77] on link "Interests" at bounding box center [392, 73] width 26 height 16
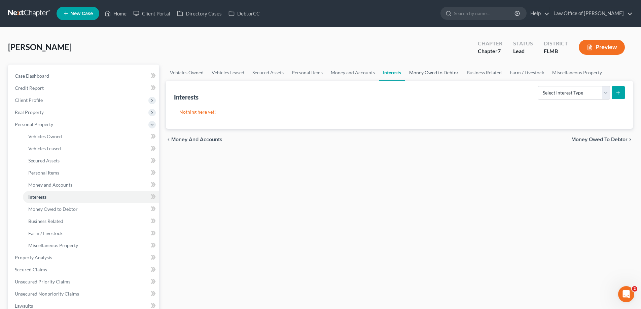
click at [446, 72] on link "Money Owed to Debtor" at bounding box center [434, 73] width 58 height 16
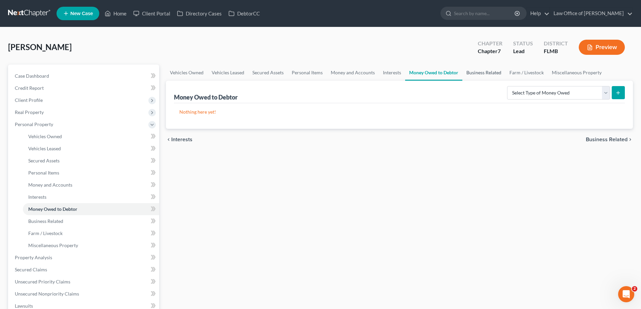
click at [476, 73] on link "Business Related" at bounding box center [484, 73] width 43 height 16
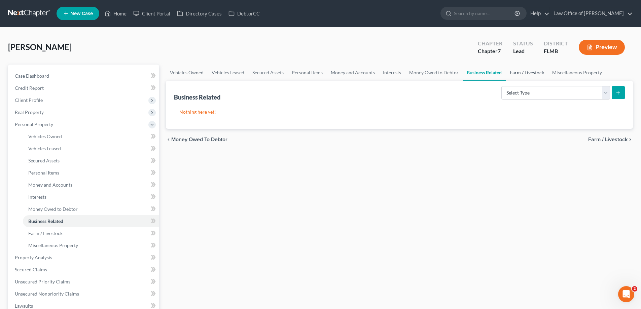
click at [526, 68] on link "Farm / Livestock" at bounding box center [527, 73] width 42 height 16
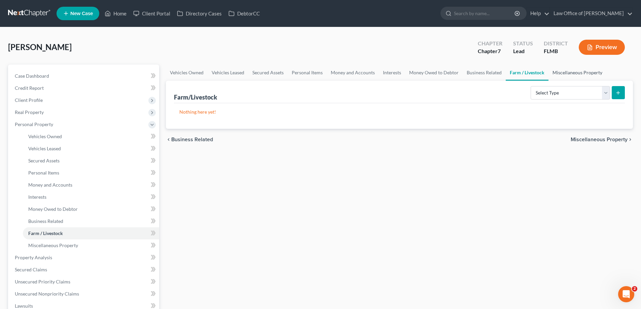
click at [572, 72] on link "Miscellaneous Property" at bounding box center [578, 73] width 58 height 16
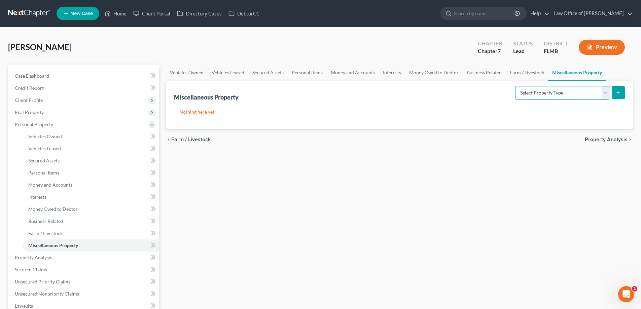
click at [589, 95] on select "Select Property Type Assigned for Creditor Benefit Within 1 Year Holding for An…" at bounding box center [562, 92] width 95 height 13
click at [459, 222] on div "Vehicles Owned Vehicles Leased Secured Assets Personal Items Money and Accounts…" at bounding box center [400, 259] width 474 height 389
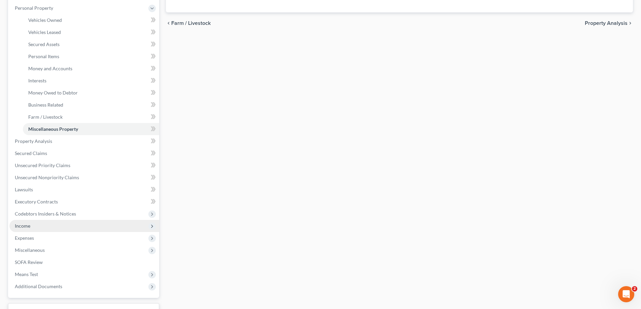
scroll to position [170, 0]
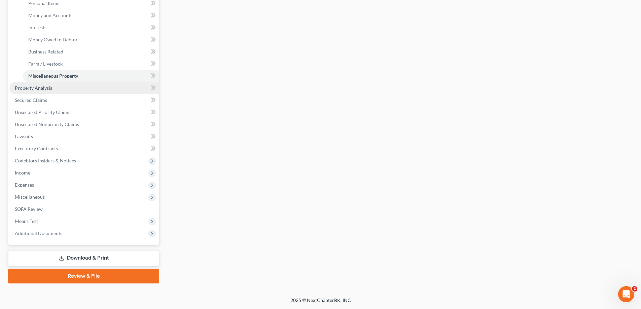
click at [50, 91] on link "Property Analysis" at bounding box center [84, 88] width 150 height 12
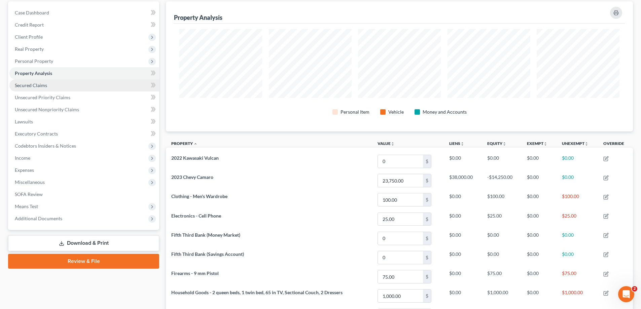
click at [53, 88] on link "Secured Claims" at bounding box center [84, 85] width 150 height 12
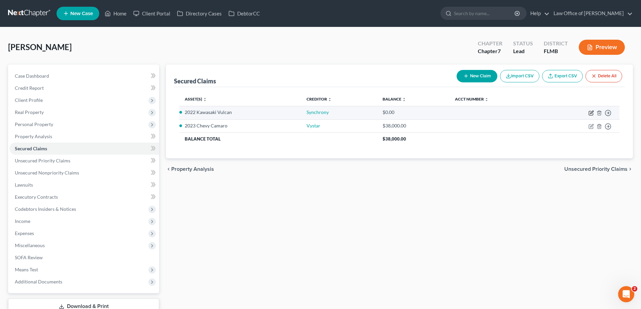
click at [590, 111] on icon "button" at bounding box center [591, 113] width 4 height 4
select select "7"
select select "0"
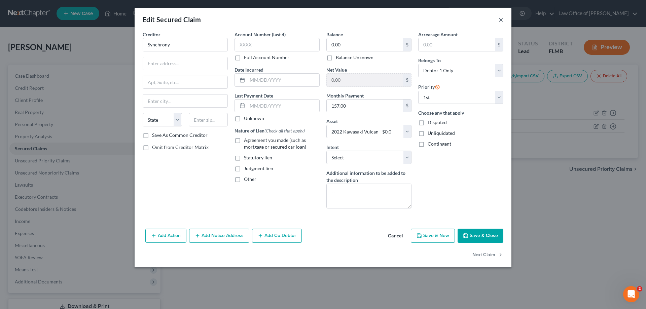
click at [501, 19] on button "×" at bounding box center [501, 19] width 5 height 8
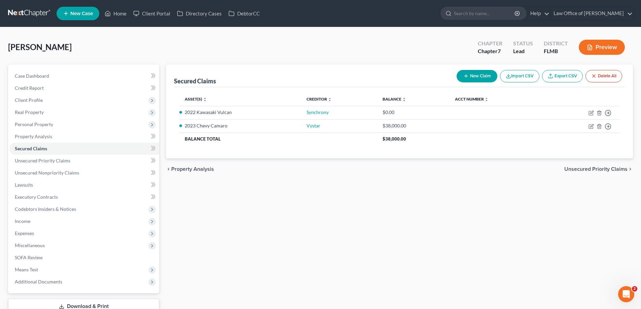
click at [433, 35] on div "Binns, Paul Upgraded Chapter Chapter 7 Status Lead District FLMB Preview" at bounding box center [320, 49] width 625 height 29
click at [359, 256] on div "Secured Claims New Claim Import CSV Export CSV Delete All Asset(s) expand_more …" at bounding box center [400, 199] width 474 height 268
click at [104, 159] on link "Unsecured Priority Claims" at bounding box center [84, 161] width 150 height 12
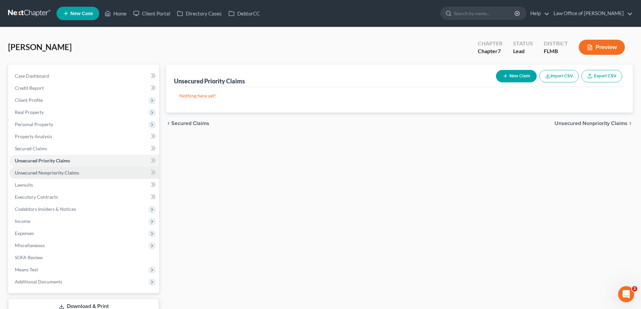
click at [72, 173] on span "Unsecured Nonpriority Claims" at bounding box center [47, 173] width 64 height 6
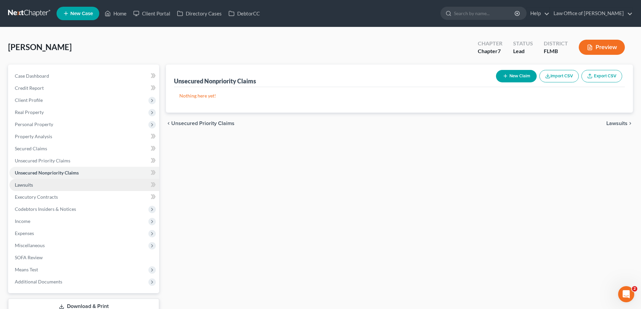
click at [45, 184] on link "Lawsuits" at bounding box center [84, 185] width 150 height 12
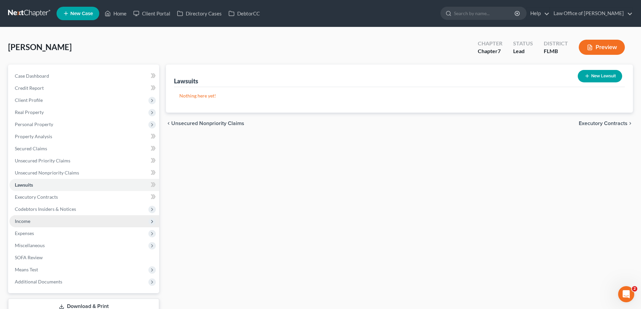
click at [42, 224] on span "Income" at bounding box center [84, 221] width 150 height 12
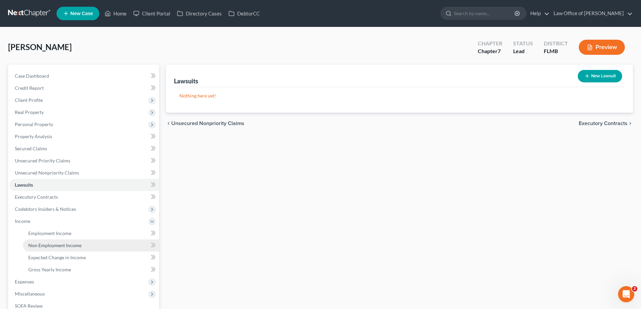
click at [49, 240] on link "Non Employment Income" at bounding box center [91, 246] width 136 height 12
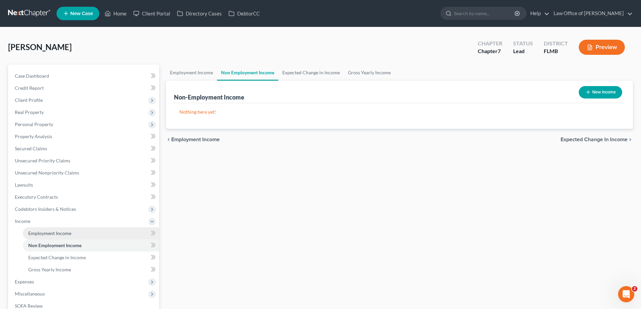
click at [49, 236] on span "Employment Income" at bounding box center [49, 234] width 43 height 6
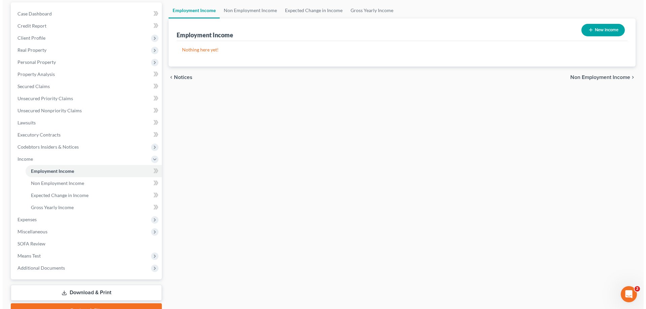
scroll to position [30, 0]
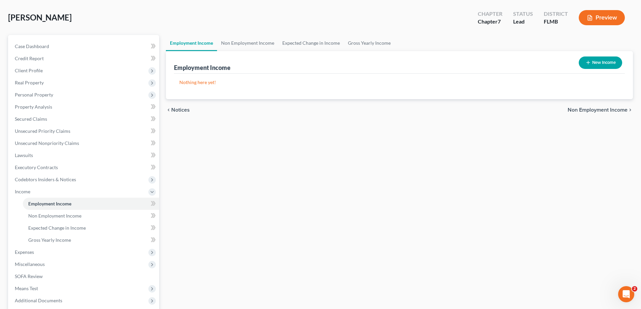
click at [612, 61] on button "New Income" at bounding box center [600, 63] width 43 height 12
select select "0"
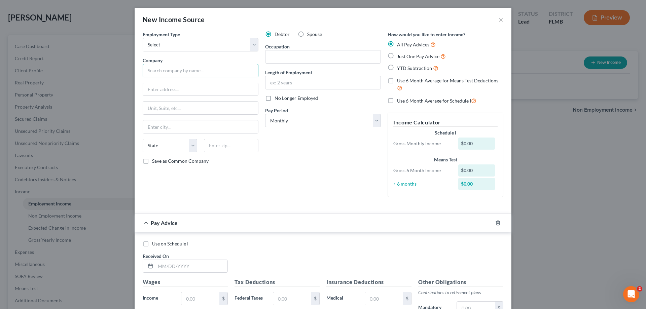
drag, startPoint x: 205, startPoint y: 66, endPoint x: 213, endPoint y: 68, distance: 8.5
click at [205, 66] on input "text" at bounding box center [201, 70] width 116 height 13
type input "Weiser Security Services, Inc"
click at [213, 89] on input "PO Box" at bounding box center [200, 89] width 115 height 13
type input "PO Box 51720"
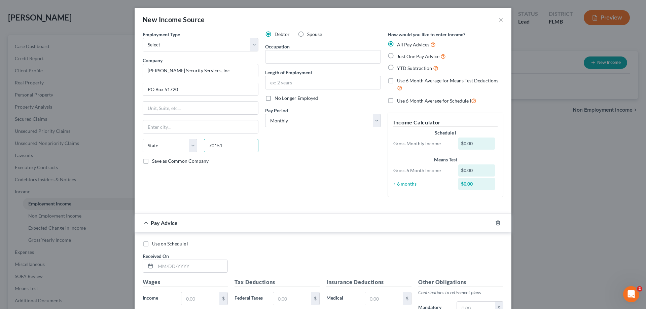
type input "70151"
type input "New Orleans"
select select "19"
click at [336, 176] on div "Debtor Spouse Occupation Length of Employment No Longer Employed Pay Period * S…" at bounding box center [323, 117] width 123 height 172
click at [318, 117] on select "Select Monthly Twice Monthly Every Other Week Weekly" at bounding box center [323, 120] width 116 height 13
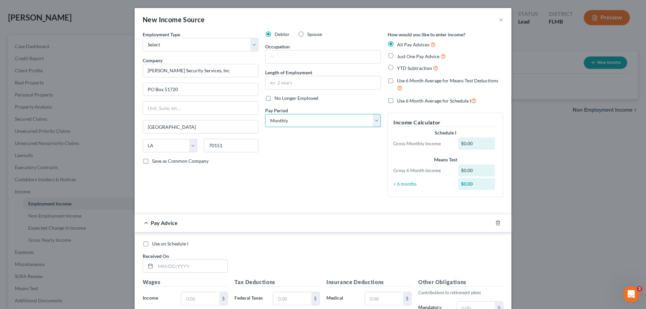
click at [329, 123] on select "Select Monthly Twice Monthly Every Other Week Weekly" at bounding box center [323, 120] width 116 height 13
select select "2"
click at [265, 114] on select "Select Monthly Twice Monthly Every Other Week Weekly" at bounding box center [323, 120] width 116 height 13
click at [315, 159] on div "Debtor Spouse Occupation Length of Employment No Longer Employed Pay Period * S…" at bounding box center [323, 117] width 123 height 172
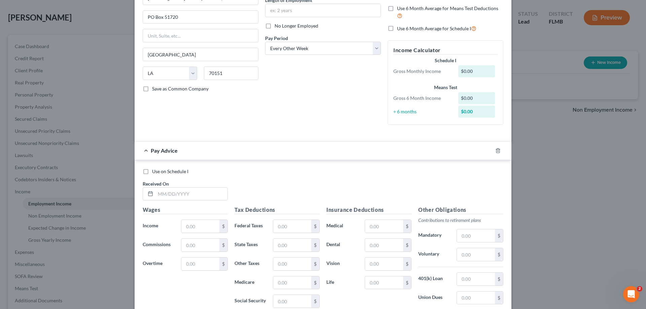
scroll to position [163, 0]
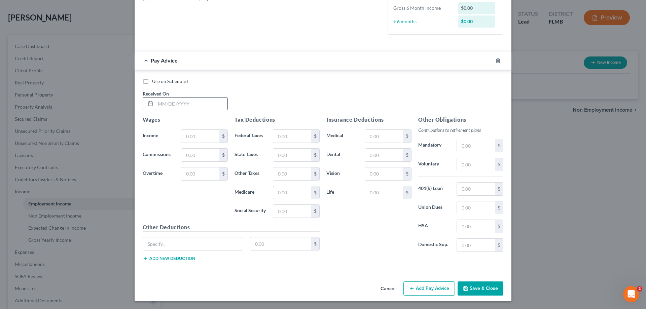
click at [182, 100] on input "text" at bounding box center [192, 104] width 72 height 13
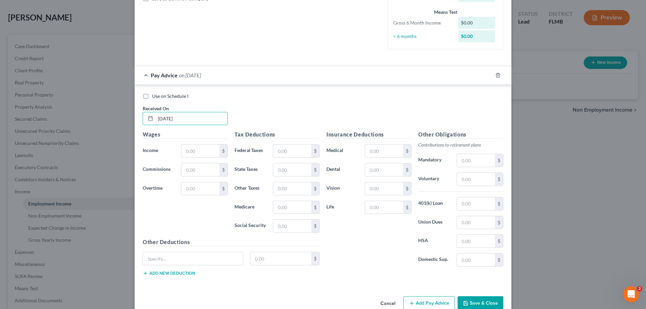
type input "06/23/25"
type input "660"
click at [280, 148] on input "text" at bounding box center [292, 151] width 38 height 13
type input "58.31"
type input "9.57"
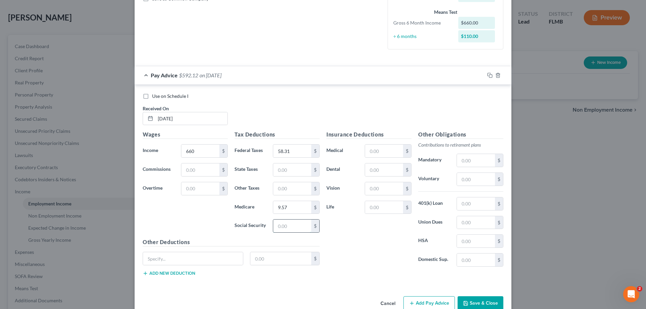
click at [297, 222] on input "text" at bounding box center [292, 226] width 38 height 13
type input "40.92"
click at [373, 267] on div "Insurance Deductions Medical $ Dental $ Vision $ Life $" at bounding box center [369, 202] width 92 height 142
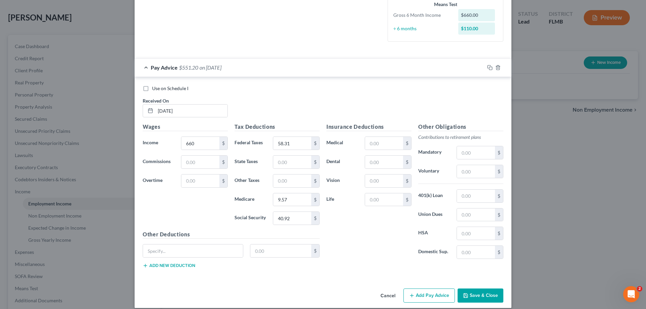
scroll to position [177, 0]
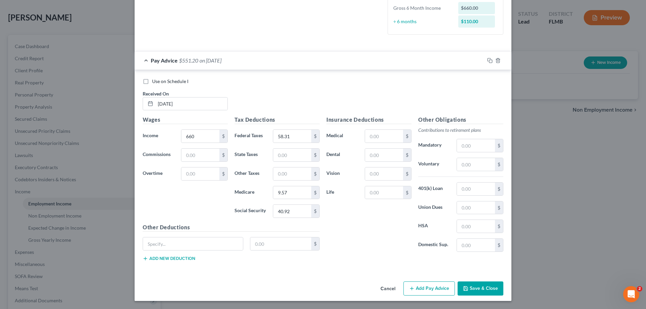
click at [484, 294] on button "Save & Close" at bounding box center [481, 289] width 46 height 14
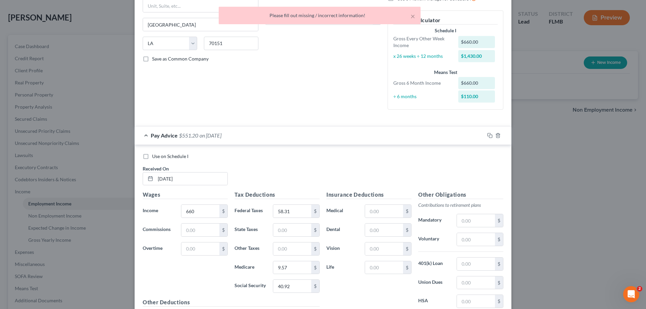
scroll to position [0, 0]
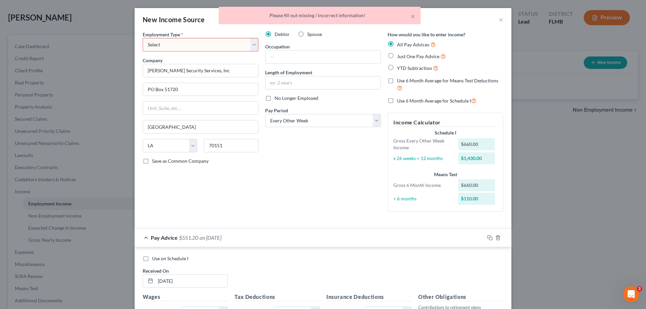
click at [191, 42] on select "Select Full or Part Time Employment Self Employment" at bounding box center [201, 44] width 116 height 13
select select "0"
click at [143, 38] on select "Select Full or Part Time Employment Self Employment" at bounding box center [201, 44] width 116 height 13
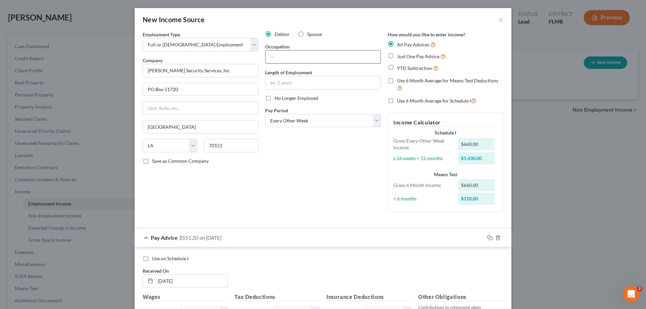
click at [355, 53] on input "text" at bounding box center [323, 56] width 115 height 13
type input "Security Officer"
click at [291, 83] on input "text" at bounding box center [323, 82] width 115 height 13
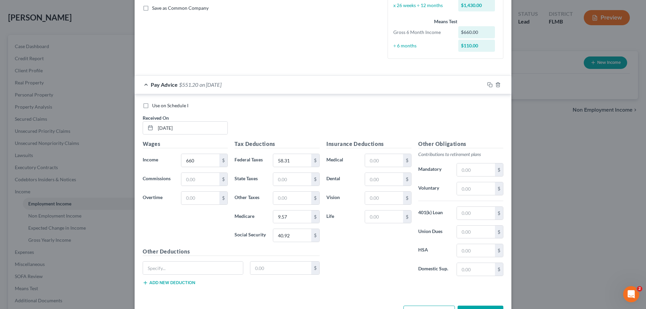
scroll to position [177, 0]
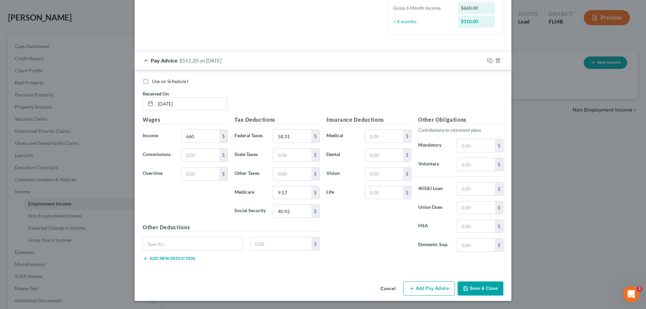
type input "3 years"
click at [497, 290] on button "Save & Close" at bounding box center [481, 289] width 46 height 14
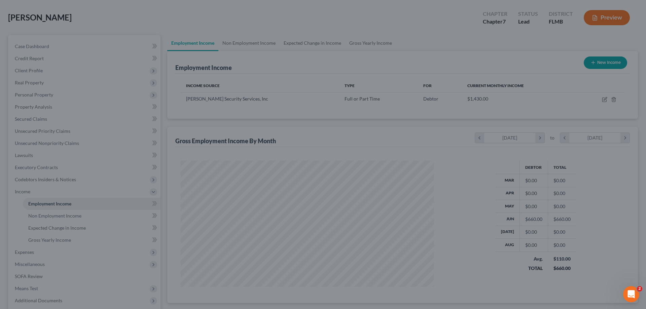
scroll to position [126, 265]
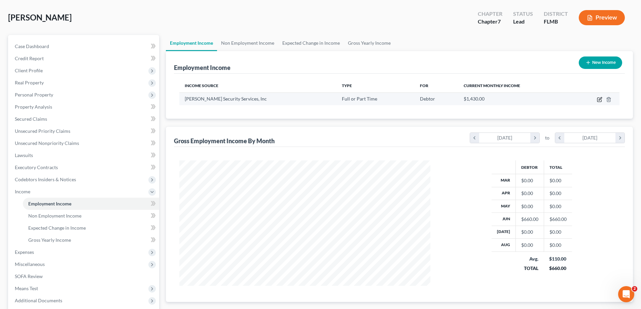
click at [603, 99] on icon "button" at bounding box center [599, 99] width 5 height 5
select select "0"
select select "19"
select select "2"
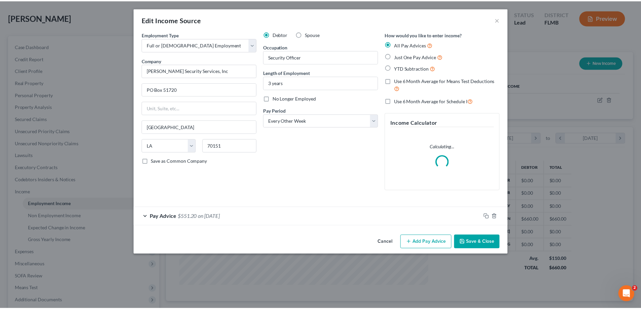
scroll to position [127, 267]
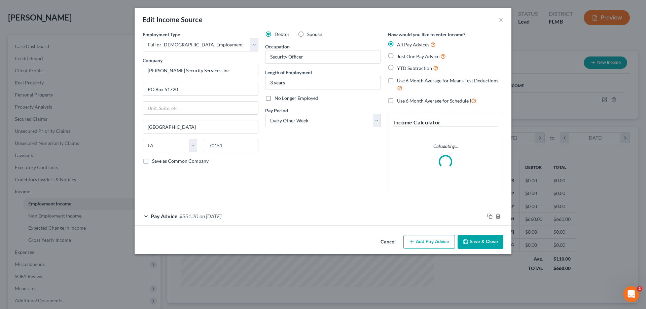
click at [412, 54] on span "Just One Pay Advice" at bounding box center [418, 57] width 42 height 6
click at [404, 54] on input "Just One Pay Advice" at bounding box center [402, 55] width 4 height 4
radio input "true"
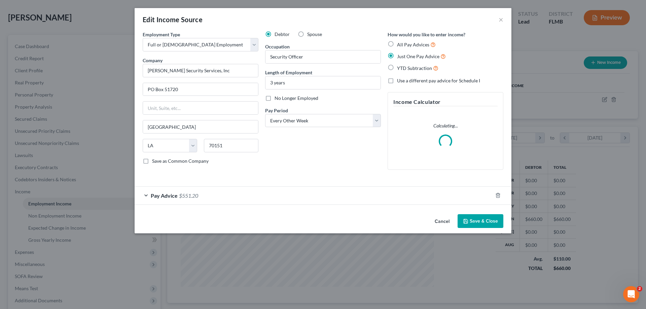
click at [483, 220] on button "Save & Close" at bounding box center [481, 221] width 46 height 14
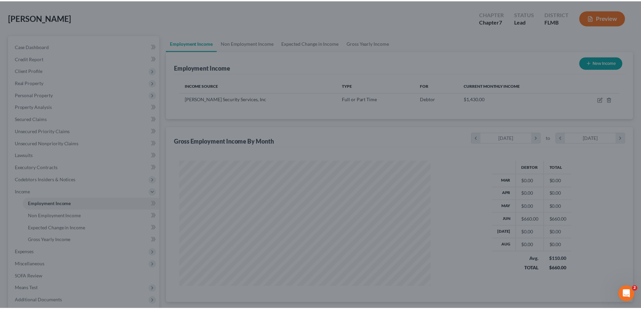
scroll to position [336524, 336385]
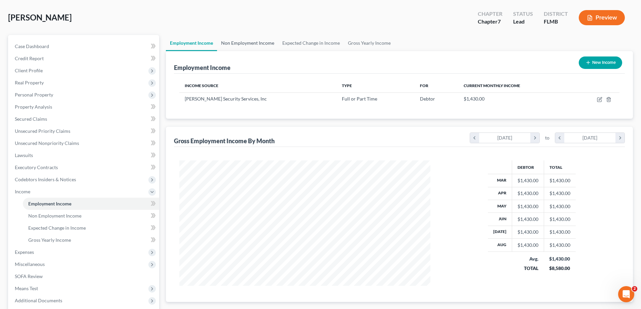
click at [228, 47] on link "Non Employment Income" at bounding box center [247, 43] width 61 height 16
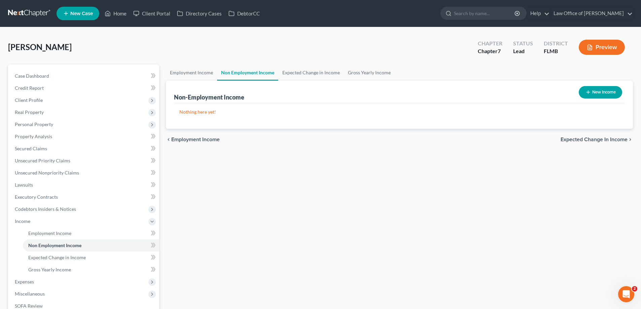
click at [600, 93] on button "New Income" at bounding box center [600, 92] width 43 height 12
select select "0"
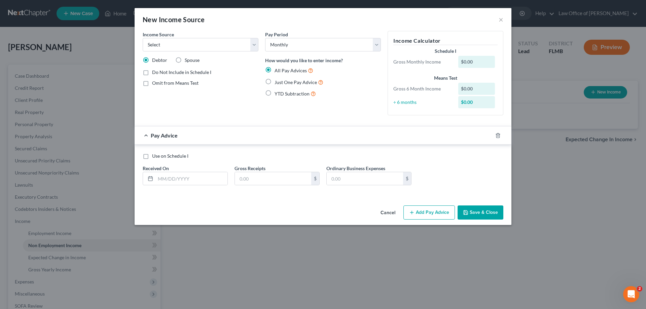
click at [504, 20] on div "New Income Source ×" at bounding box center [323, 19] width 377 height 23
click at [502, 21] on button "×" at bounding box center [501, 19] width 5 height 8
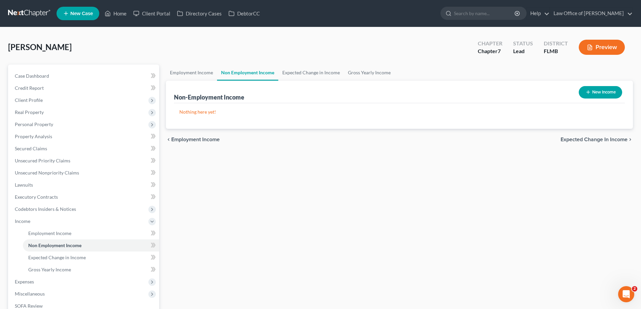
click at [41, 10] on link at bounding box center [29, 13] width 43 height 12
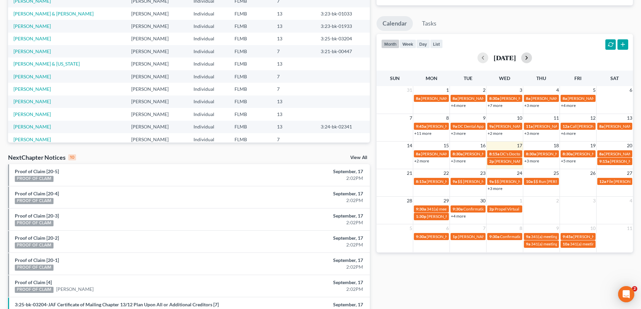
click at [532, 60] on button "button" at bounding box center [526, 58] width 11 height 11
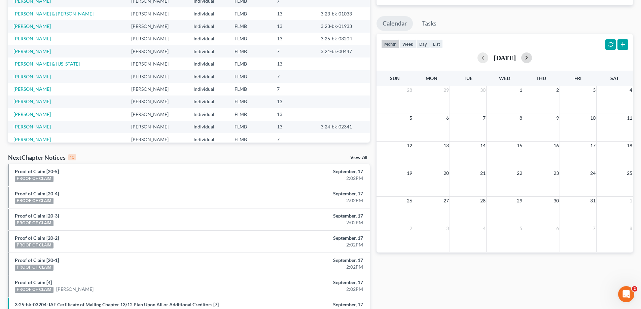
click at [540, 60] on div "Monthly Progress Select... September 2025 August 2025 July 2025 June 2025 May 2…" at bounding box center [504, 182] width 263 height 429
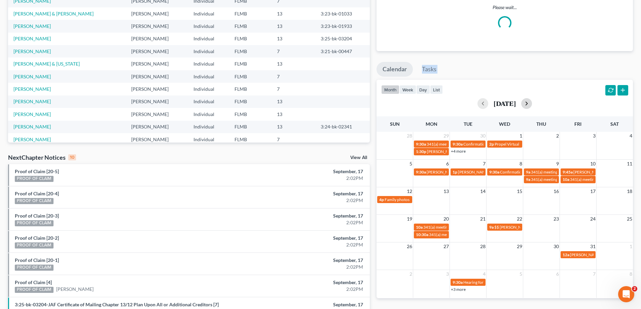
click at [540, 60] on div "Monthly Progress Bankruptcy Bankruptcy September 2025 August 2025 July 2025 Jun…" at bounding box center [504, 182] width 263 height 429
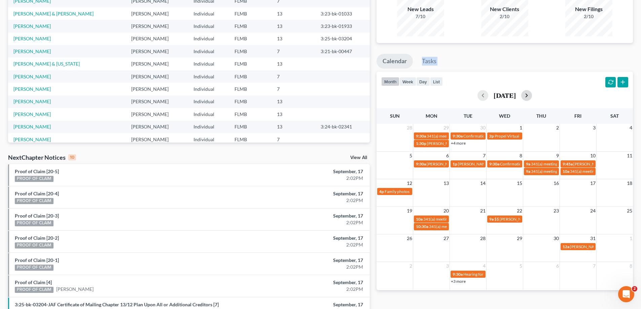
click at [532, 100] on button "button" at bounding box center [526, 95] width 11 height 11
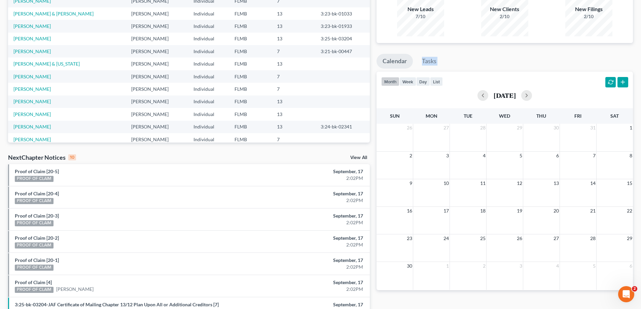
click at [535, 100] on div "November 2025" at bounding box center [504, 95] width 247 height 11
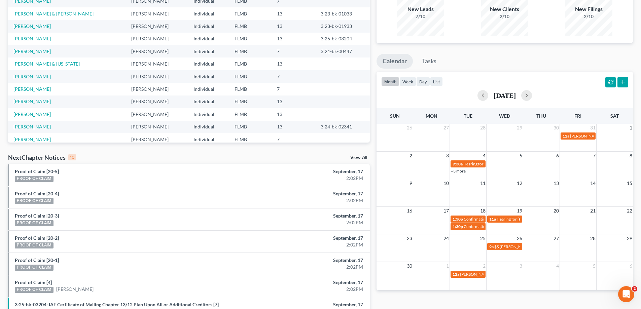
click at [535, 100] on div "November 2025" at bounding box center [504, 95] width 247 height 11
click at [532, 96] on button "button" at bounding box center [526, 95] width 11 height 11
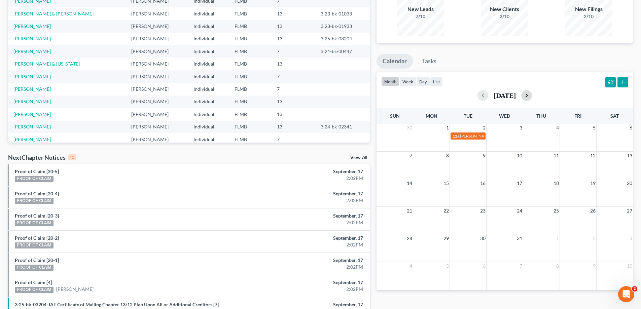
click at [532, 96] on button "button" at bounding box center [526, 95] width 11 height 11
click at [510, 196] on div "12 13 14 15 16 17 18" at bounding box center [505, 193] width 257 height 28
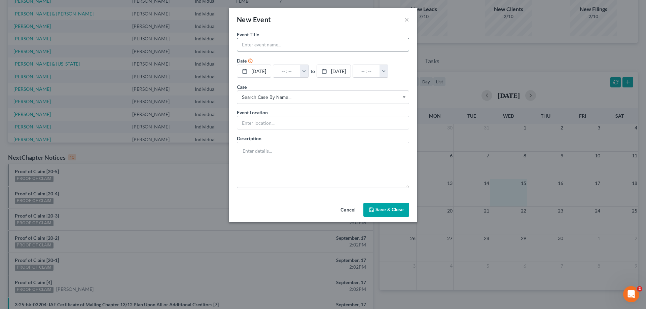
click at [261, 40] on input "text" at bounding box center [323, 44] width 172 height 13
type input "Reach out to Paul Binns-8yrs expires next month-he paid retainer of 500"
click at [392, 213] on button "Save & Close" at bounding box center [387, 210] width 46 height 14
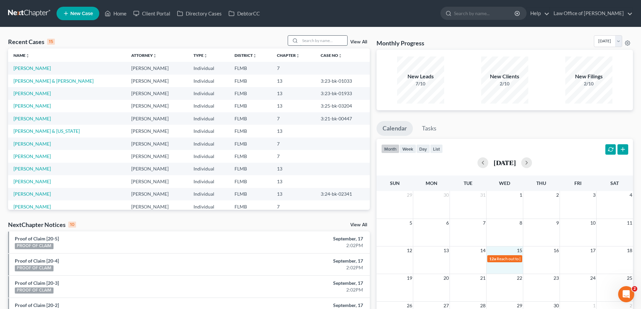
click at [323, 38] on input "search" at bounding box center [323, 41] width 47 height 10
click at [502, 10] on input "search" at bounding box center [485, 13] width 62 height 12
type input "crown"
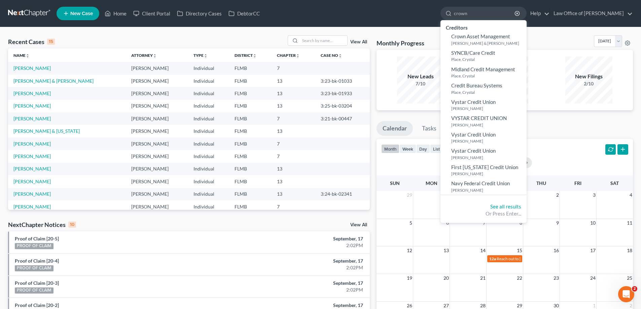
drag, startPoint x: 484, startPoint y: 13, endPoint x: 395, endPoint y: 7, distance: 88.7
click at [395, 7] on ul "New Case Home Client Portal Directory Cases DebtorCC crown - No Result - Credit…" at bounding box center [345, 14] width 577 height 18
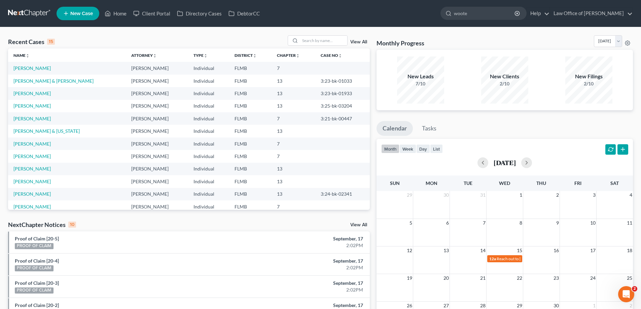
type input "wooten"
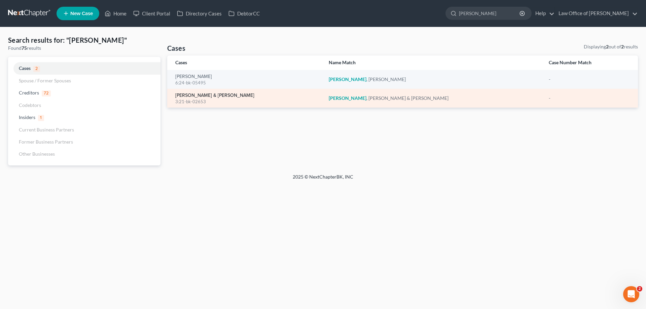
click at [189, 95] on link "[PERSON_NAME] & [PERSON_NAME]" at bounding box center [214, 95] width 79 height 5
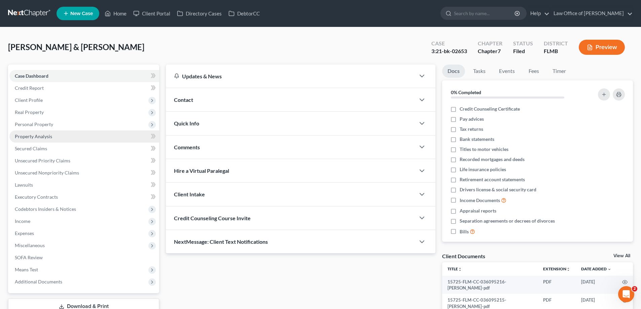
click at [52, 135] on link "Property Analysis" at bounding box center [84, 137] width 150 height 12
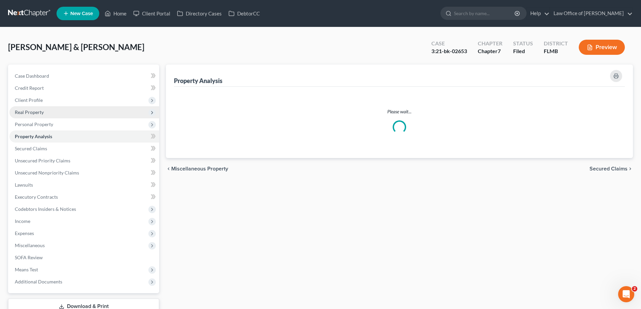
click at [54, 111] on span "Real Property" at bounding box center [84, 112] width 150 height 12
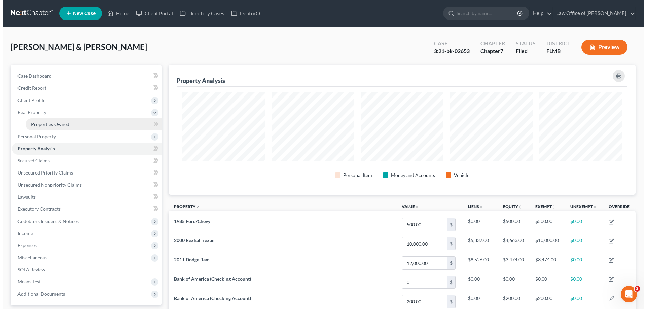
scroll to position [130, 467]
click at [56, 122] on span "Properties Owned" at bounding box center [47, 125] width 38 height 6
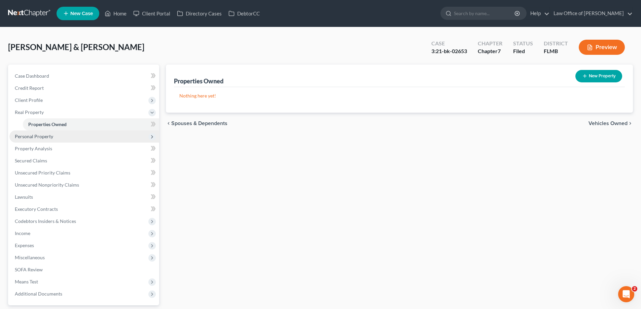
click at [71, 135] on span "Personal Property" at bounding box center [84, 137] width 150 height 12
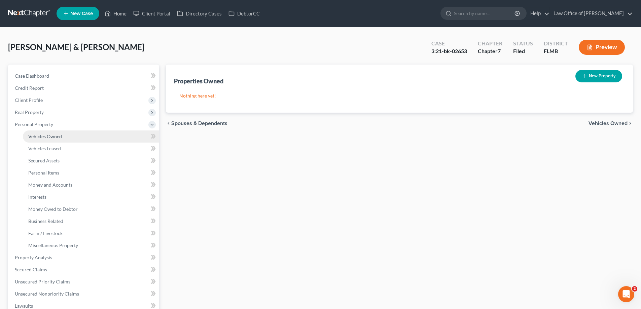
click at [94, 132] on link "Vehicles Owned" at bounding box center [91, 137] width 136 height 12
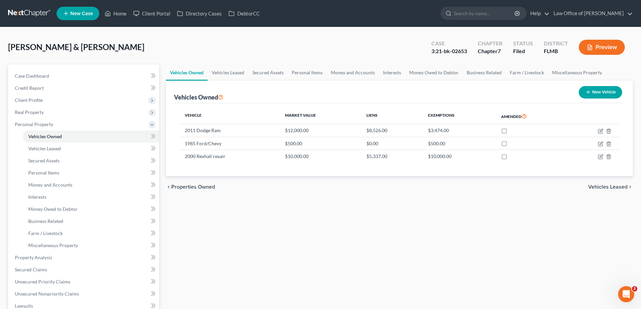
click at [359, 218] on div "Vehicles Owned Vehicles Leased Secured Assets Personal Items Money and Accounts…" at bounding box center [400, 259] width 474 height 389
click at [244, 44] on div "Wooten, Charles & Terrie Upgraded Case 3:21-bk-02653 Chapter Chapter 7 Status F…" at bounding box center [320, 49] width 625 height 29
click at [499, 13] on input "search" at bounding box center [485, 13] width 62 height 12
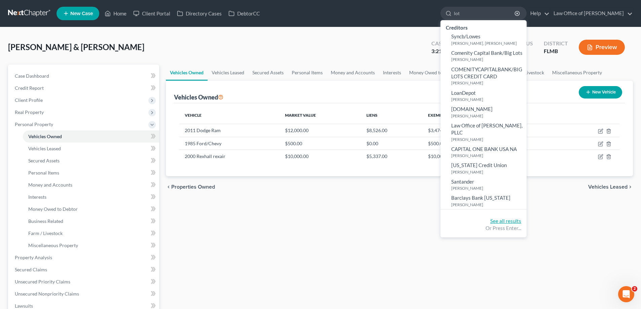
type input "lot"
click at [514, 220] on link "See all results" at bounding box center [505, 221] width 31 height 6
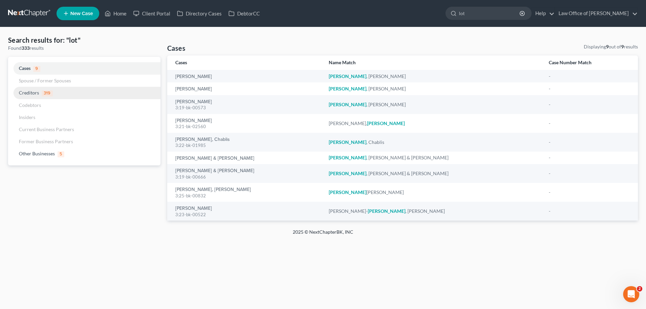
click at [24, 95] on span "Creditors" at bounding box center [29, 93] width 20 height 6
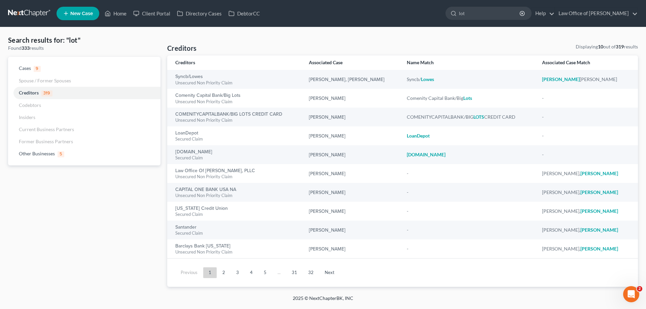
click at [35, 11] on link at bounding box center [29, 13] width 43 height 12
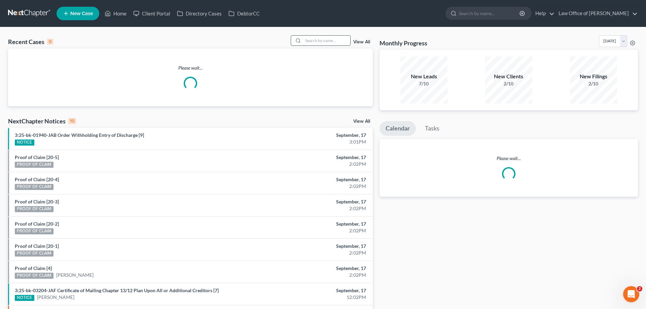
click at [312, 41] on input "search" at bounding box center [326, 41] width 47 height 10
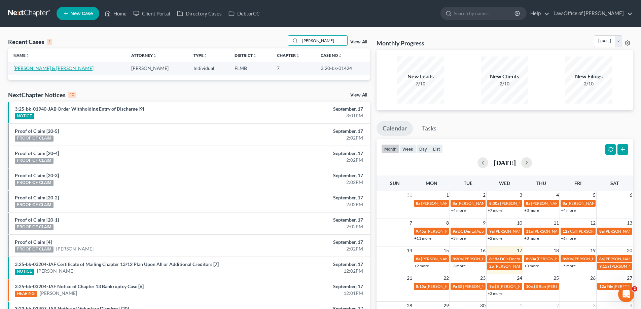
type input "[PERSON_NAME]"
click at [39, 70] on link "[PERSON_NAME] & [PERSON_NAME]" at bounding box center [53, 68] width 80 height 6
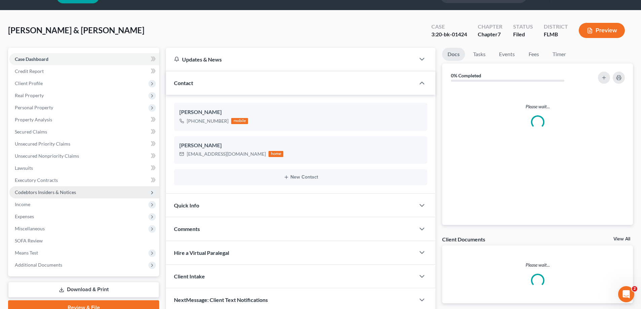
scroll to position [34, 0]
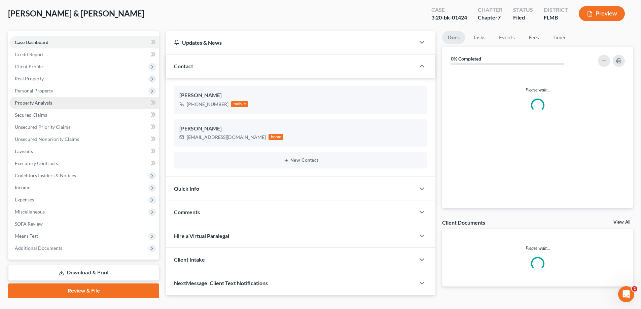
click at [94, 101] on link "Property Analysis" at bounding box center [84, 103] width 150 height 12
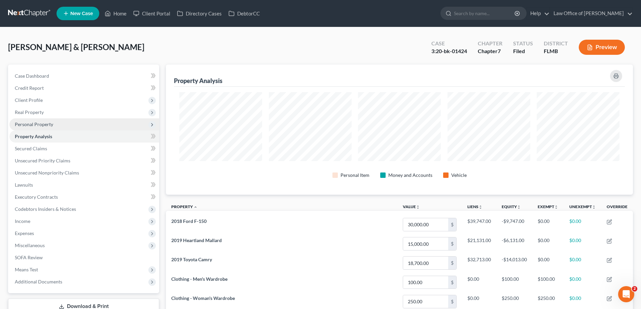
click at [87, 130] on span "Personal Property" at bounding box center [84, 125] width 150 height 12
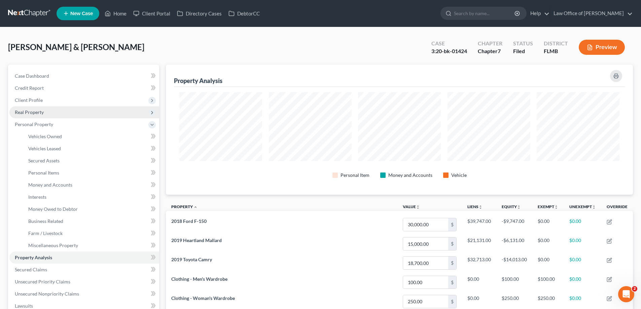
click at [84, 117] on span "Real Property" at bounding box center [84, 112] width 150 height 12
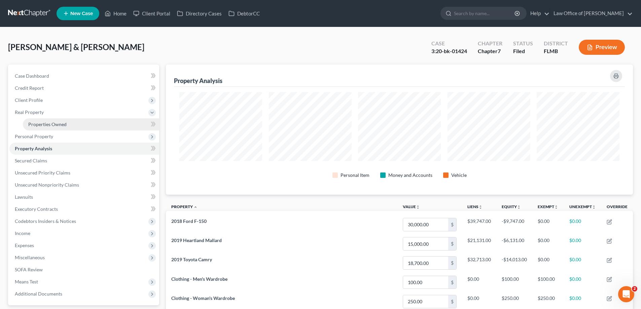
click at [83, 125] on link "Properties Owned" at bounding box center [91, 125] width 136 height 12
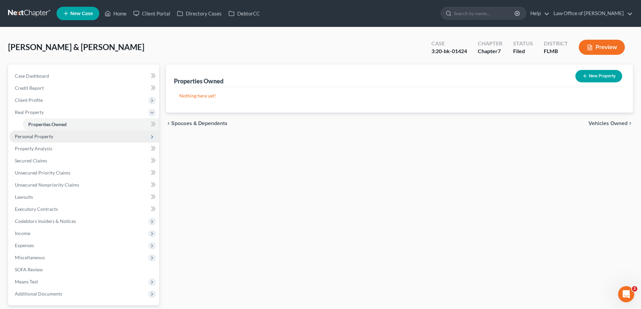
click at [77, 139] on span "Personal Property" at bounding box center [84, 137] width 150 height 12
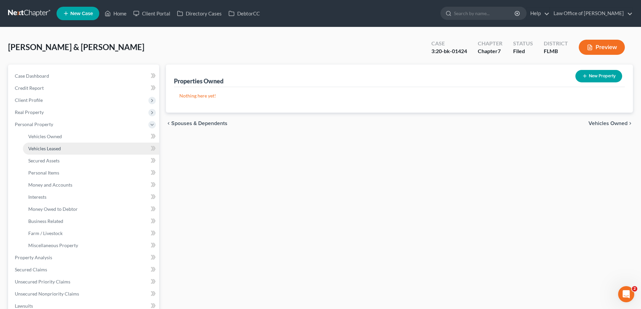
click at [75, 145] on link "Vehicles Leased" at bounding box center [91, 149] width 136 height 12
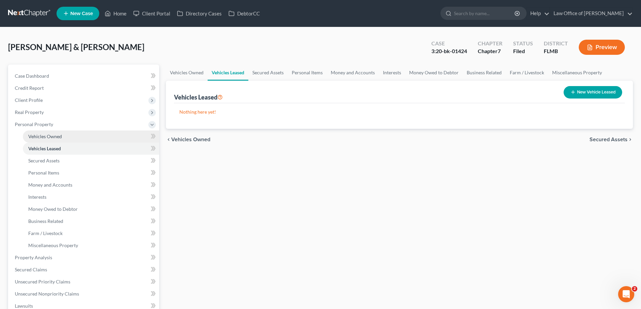
click at [74, 134] on link "Vehicles Owned" at bounding box center [91, 137] width 136 height 12
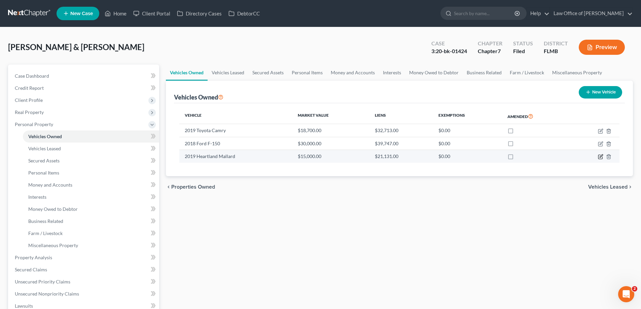
click at [600, 156] on icon "button" at bounding box center [600, 156] width 5 height 5
select select "5"
select select "7"
select select "0"
select select "2"
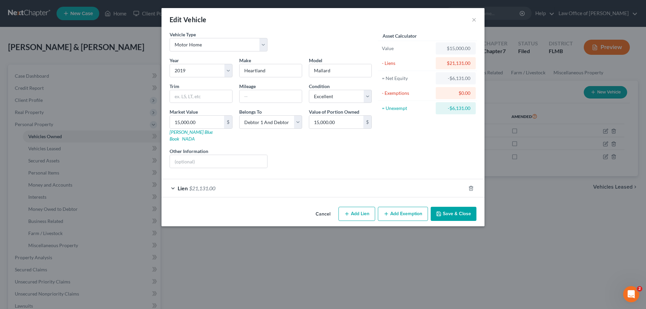
click at [299, 180] on div "Lien $21,131.00" at bounding box center [314, 188] width 304 height 18
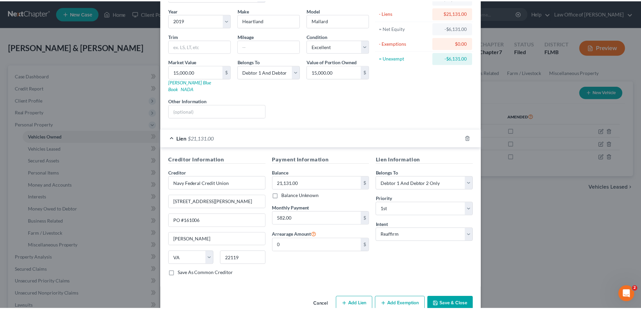
scroll to position [59, 0]
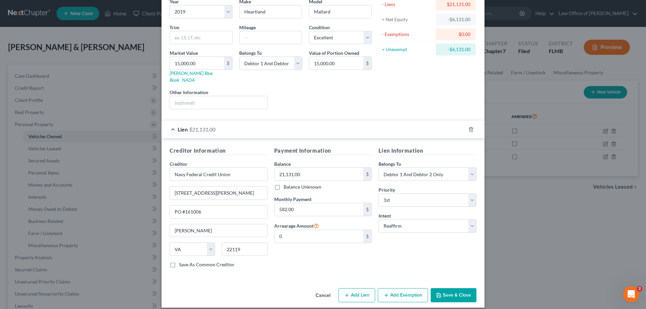
click at [461, 289] on button "Save & Close" at bounding box center [454, 296] width 46 height 14
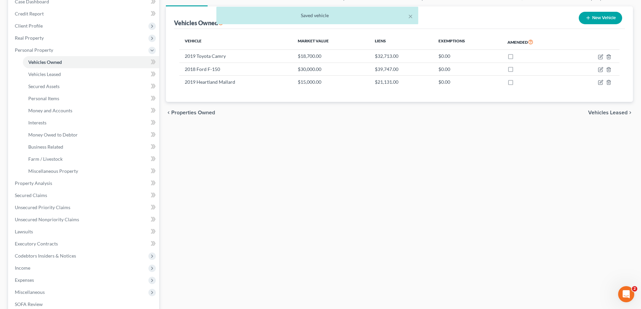
scroll to position [0, 0]
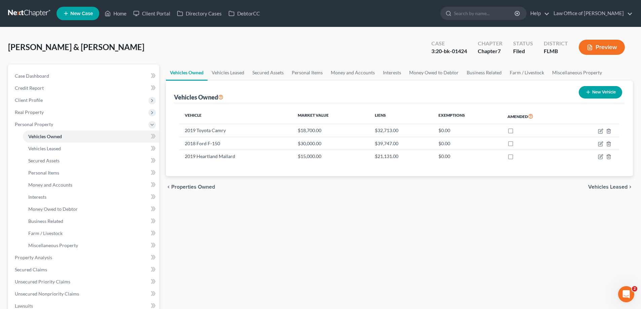
click at [35, 14] on link at bounding box center [29, 13] width 43 height 12
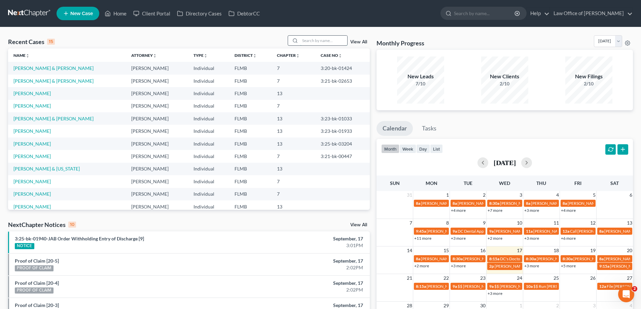
click at [331, 38] on input "search" at bounding box center [323, 41] width 47 height 10
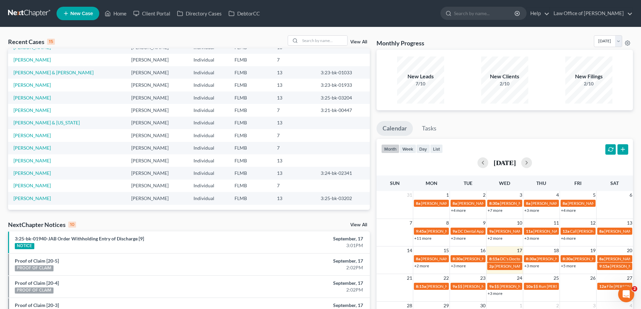
click at [359, 40] on link "View All" at bounding box center [358, 42] width 17 height 5
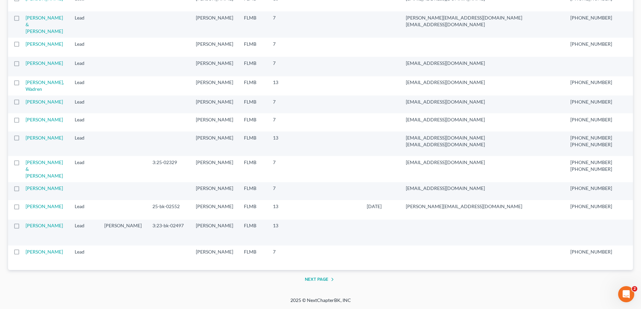
scroll to position [1449, 0]
click at [312, 278] on button "Next Page" at bounding box center [321, 280] width 32 height 8
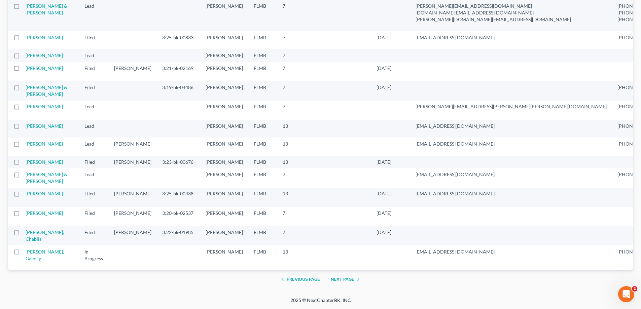
scroll to position [1443, 0]
